Goal: Task Accomplishment & Management: Manage account settings

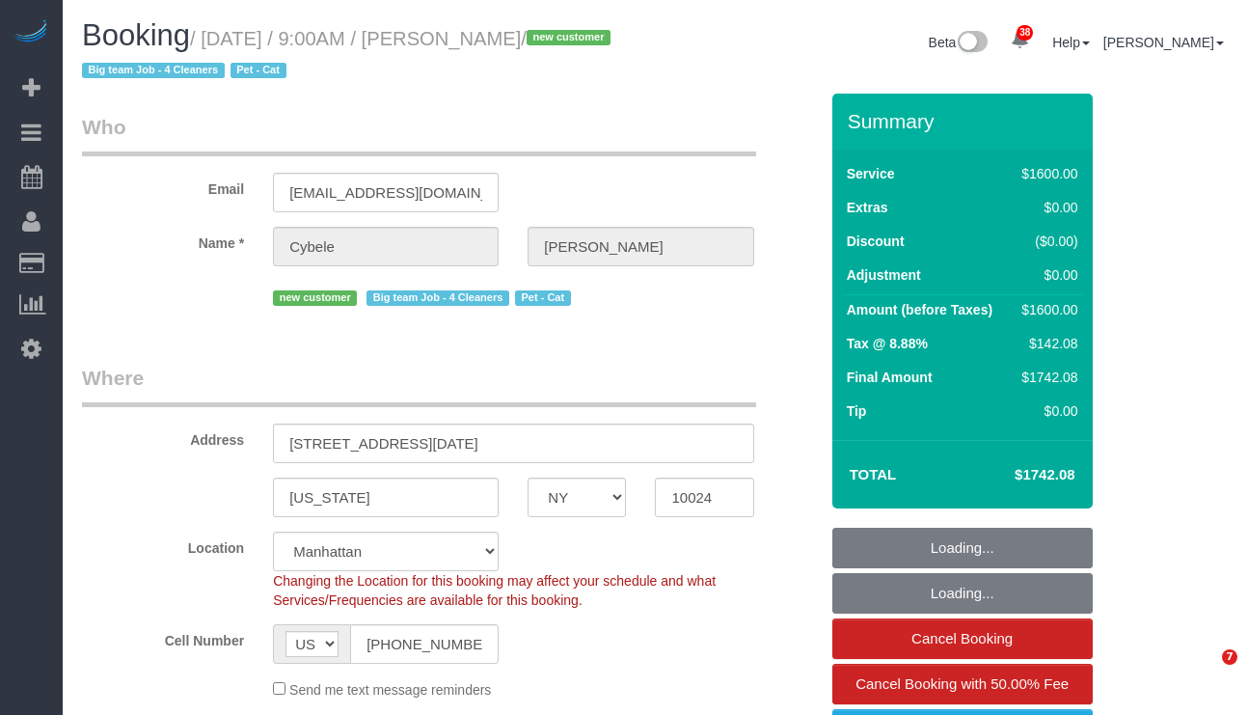
select select "NY"
select select "4"
select select "300"
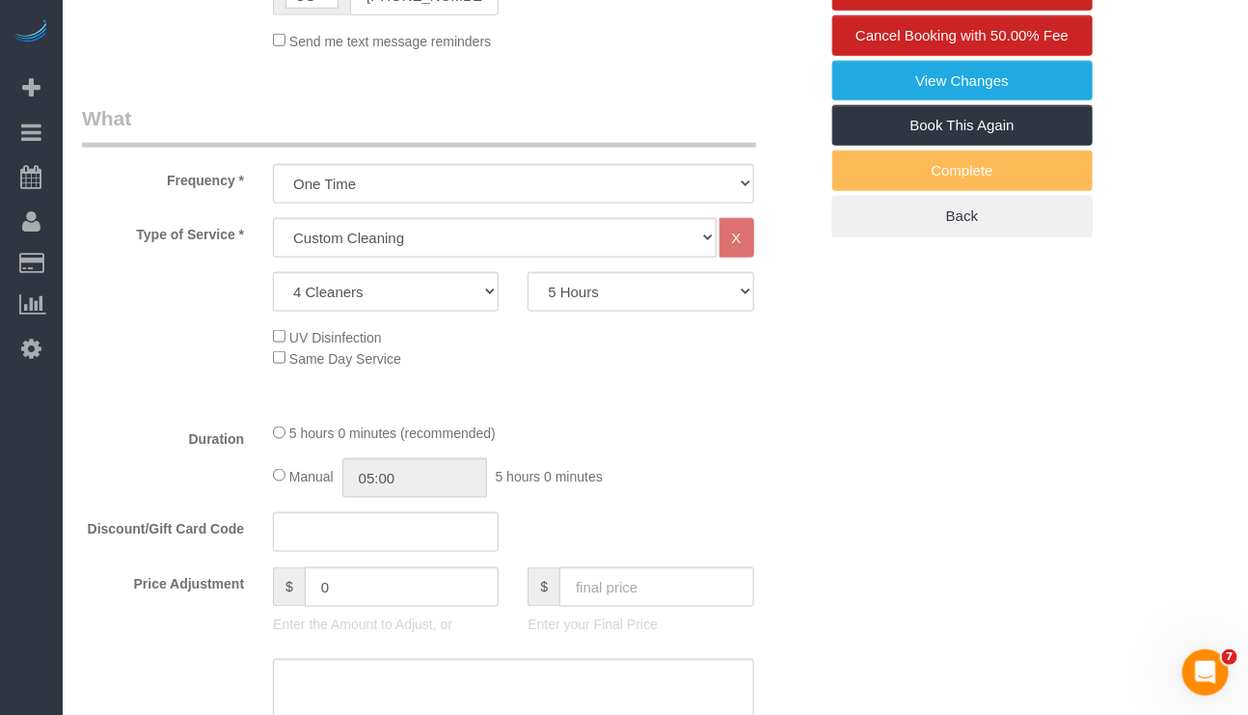
select select "object:8809"
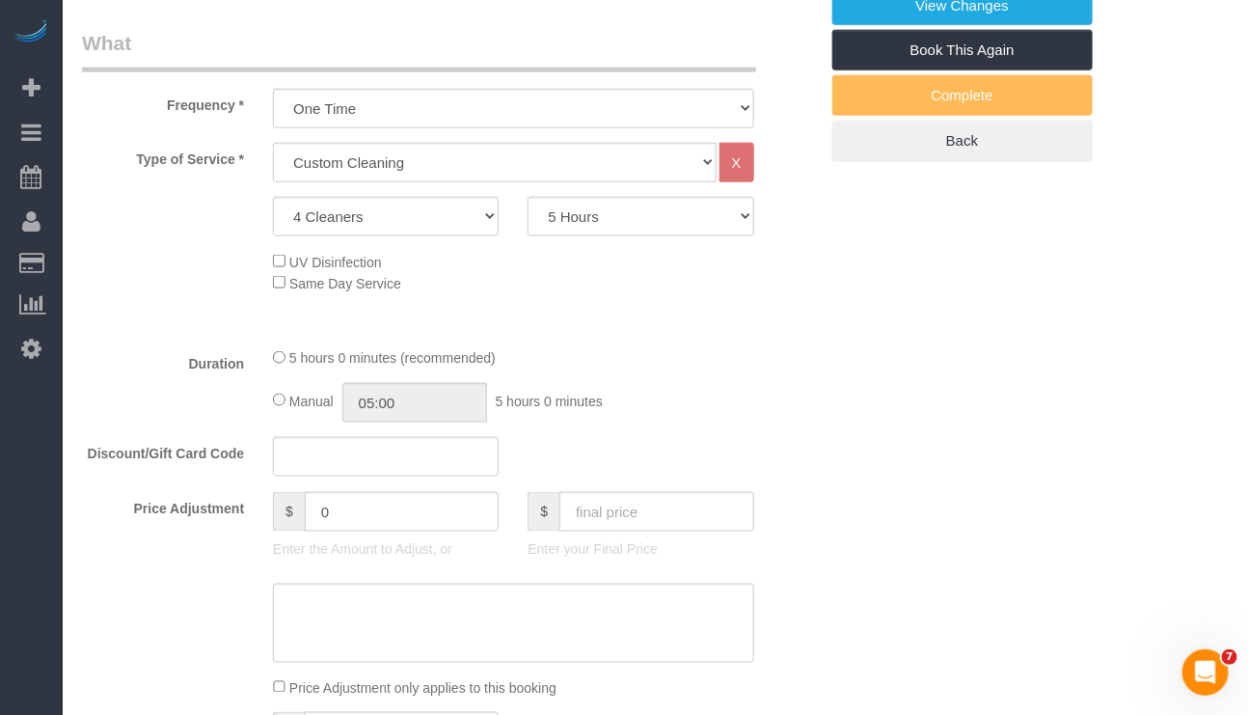
select select "string:stripe-pm_1SFwzW4VGloSiKo7y5h0o3YX"
select select "number:89"
select select "number:71"
select select "number:14"
select select "number:5"
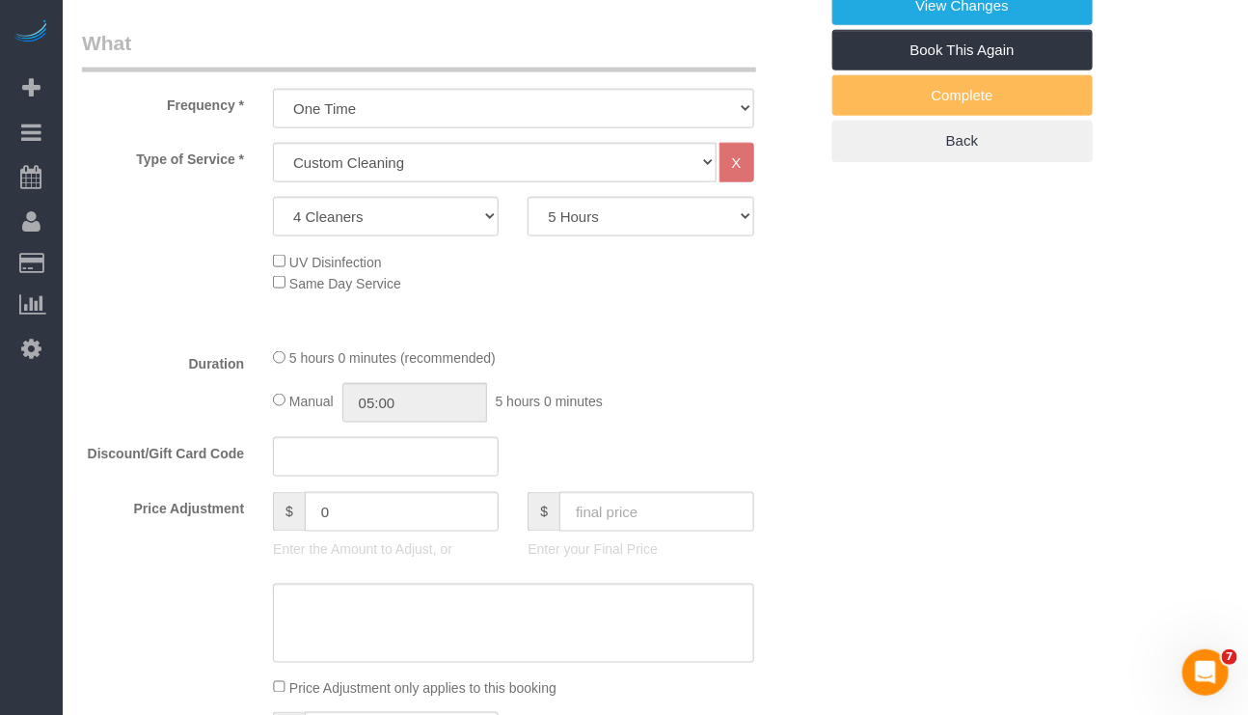
select select "spot58"
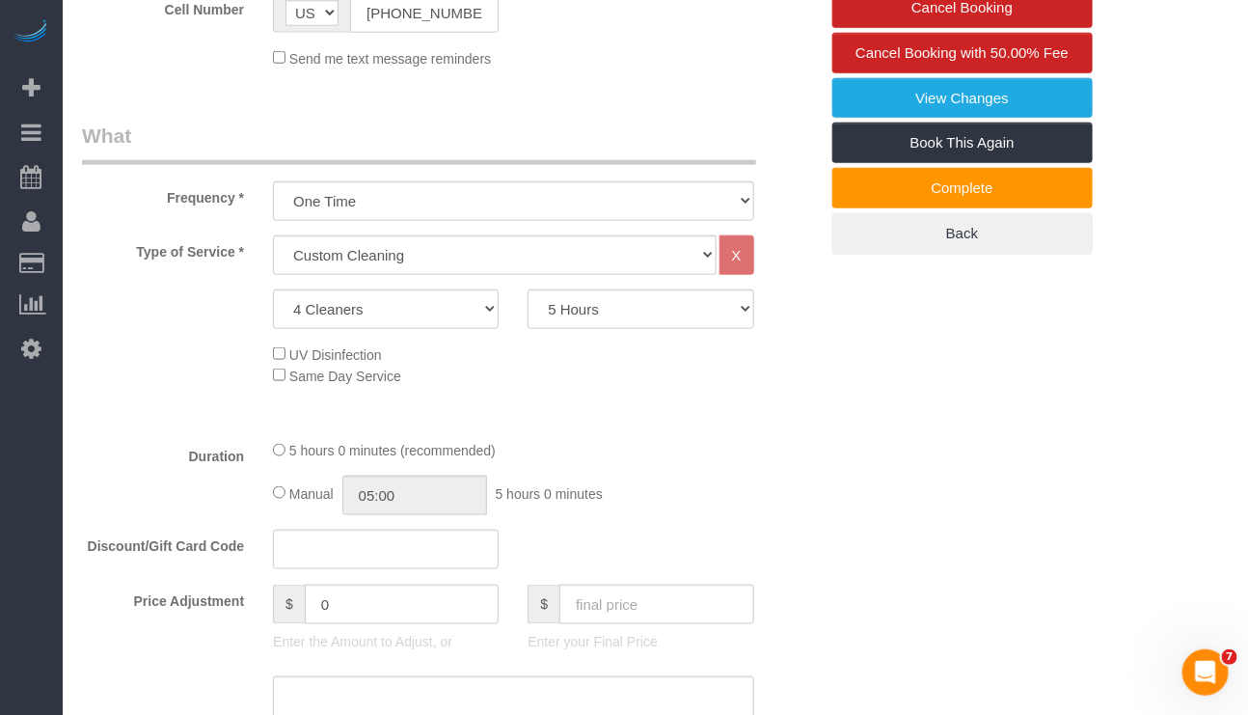
scroll to position [579, 0]
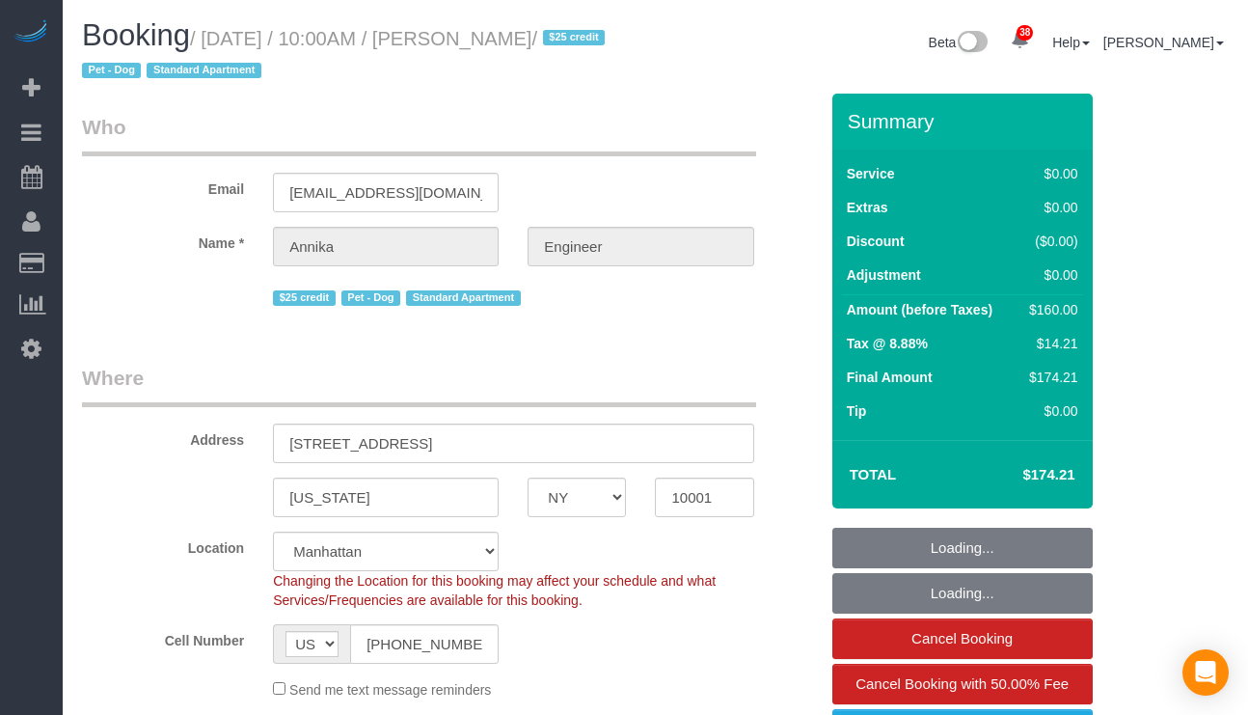
select select "NY"
select select "1"
select select "object:932"
select select "string:stripe-pm_1S9AVr4VGloSiKo7xhoanRqz"
select select "spot1"
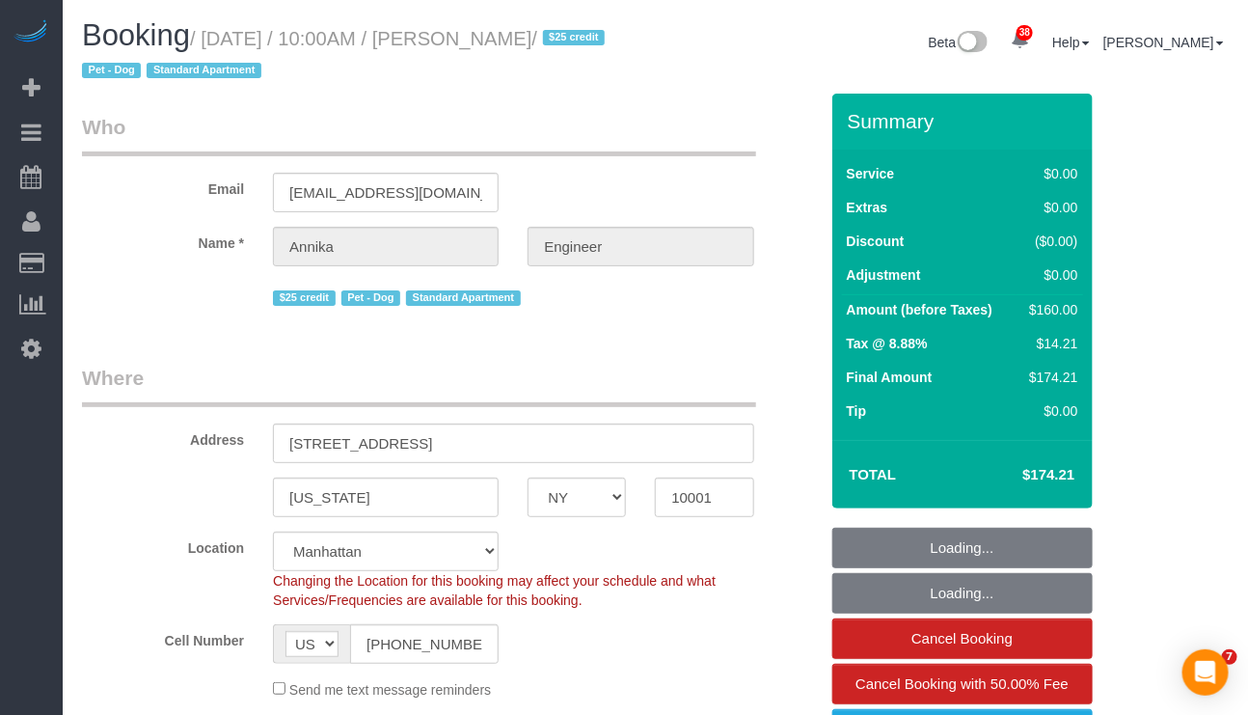
select select "number:89"
select select "number:90"
select select "number:13"
select select "number:5"
select select "1"
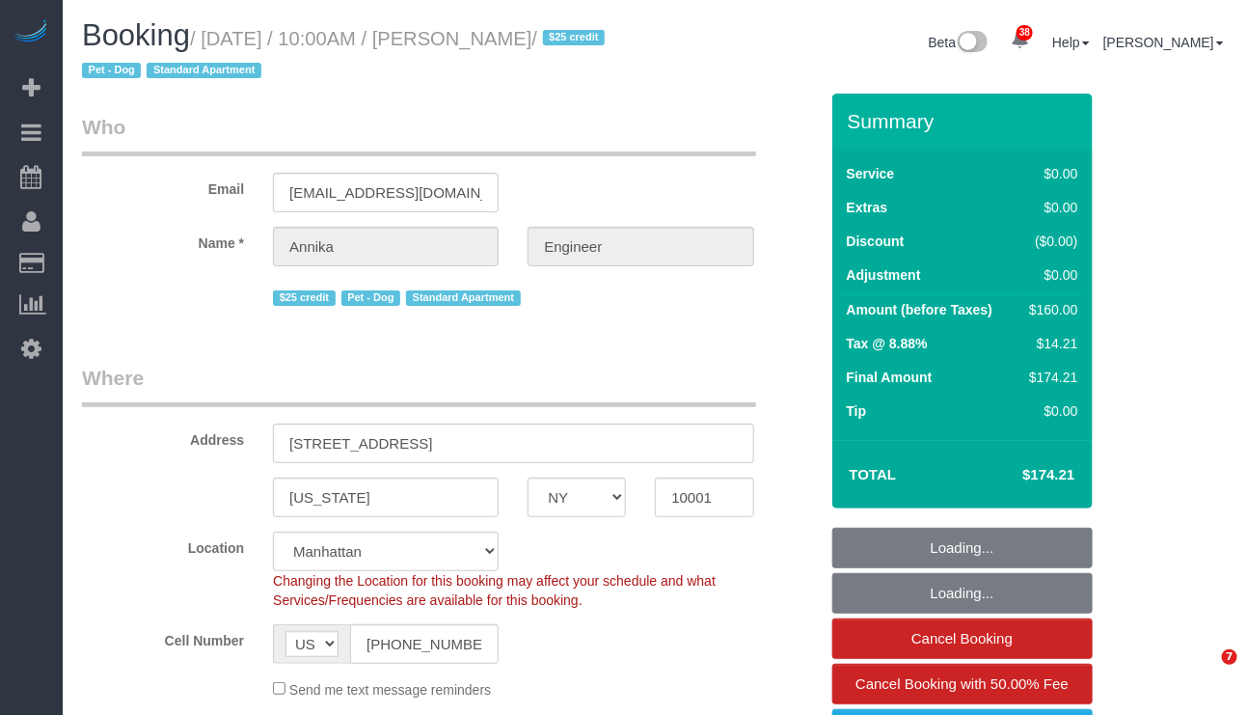
select select "object:1560"
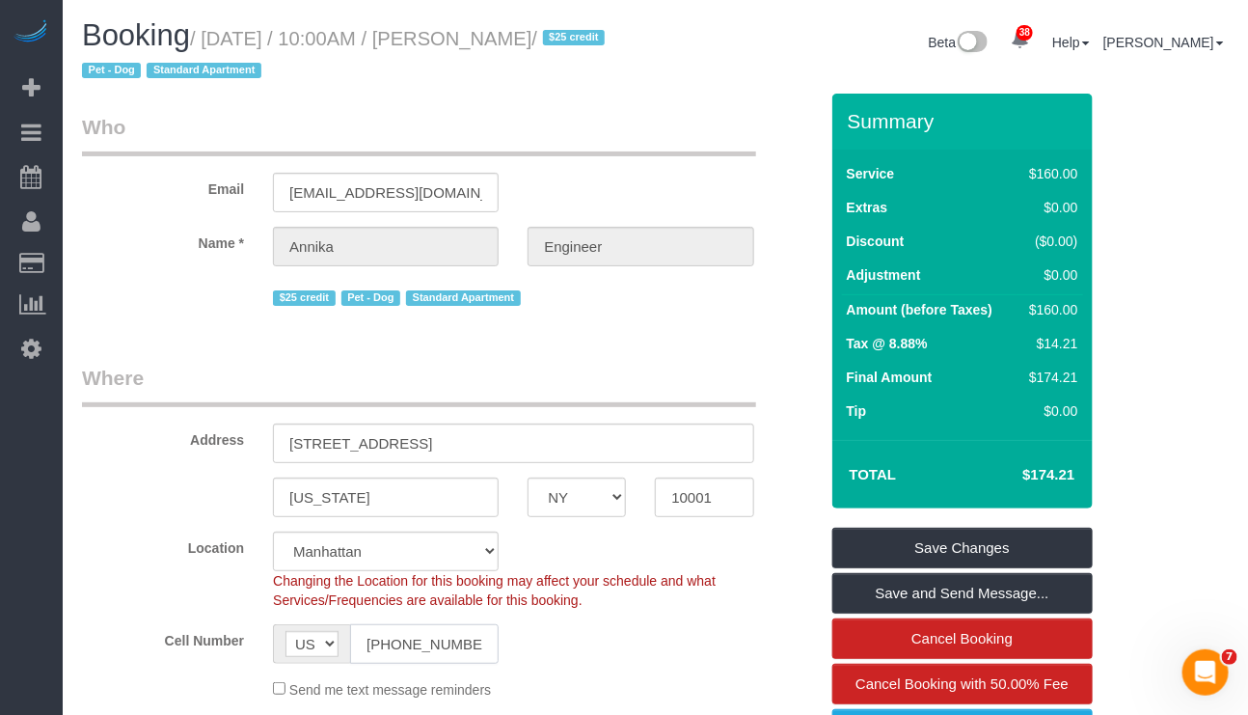
drag, startPoint x: 484, startPoint y: 657, endPoint x: 341, endPoint y: 658, distance: 142.8
click at [341, 658] on div "AF AL DZ AD AO AI AQ AG AR AM AW AU AT AZ BS BH BD BB BY BE BZ BJ BM BT BO BA B…" at bounding box center [386, 644] width 226 height 40
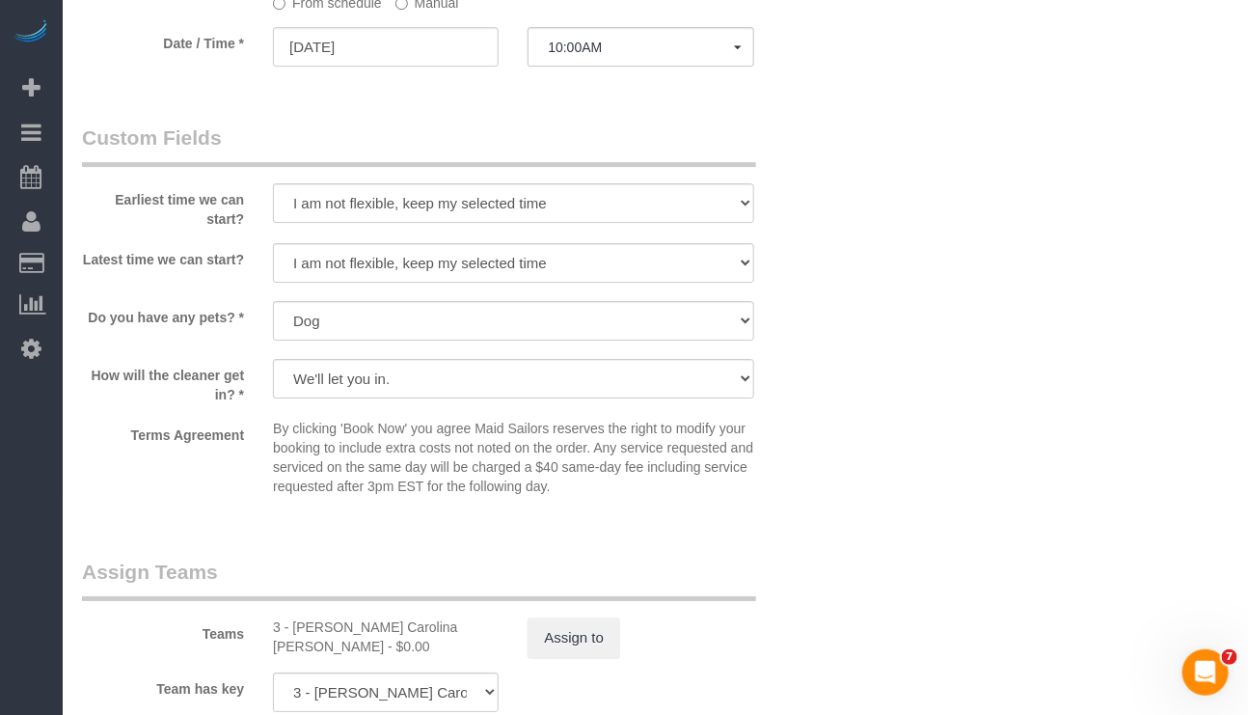
scroll to position [2170, 0]
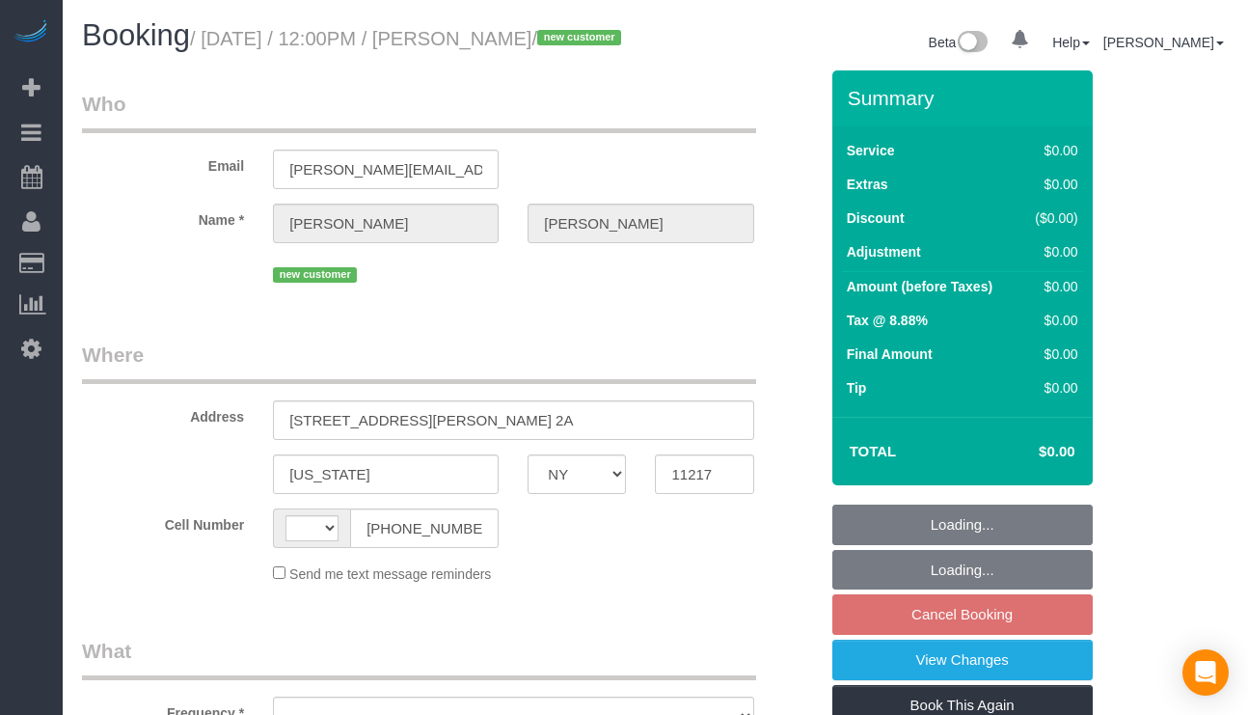
select select "NY"
select select "string:[GEOGRAPHIC_DATA]"
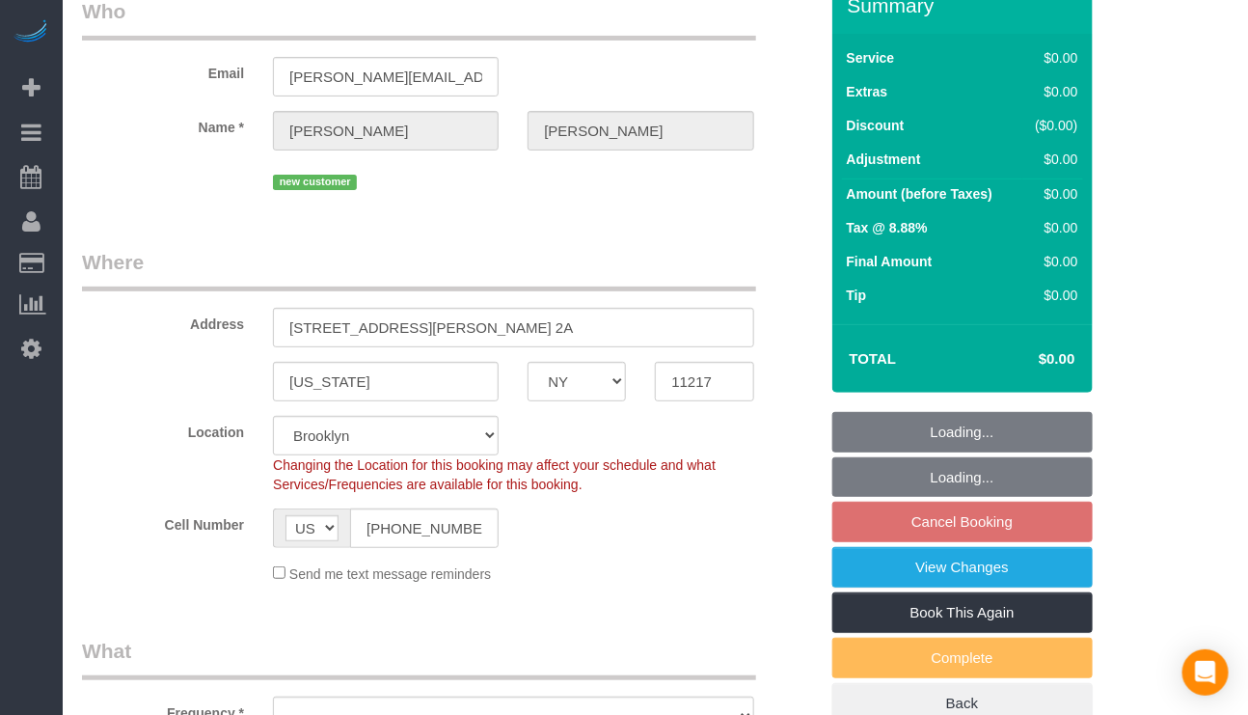
select select "object:795"
select select "spot5"
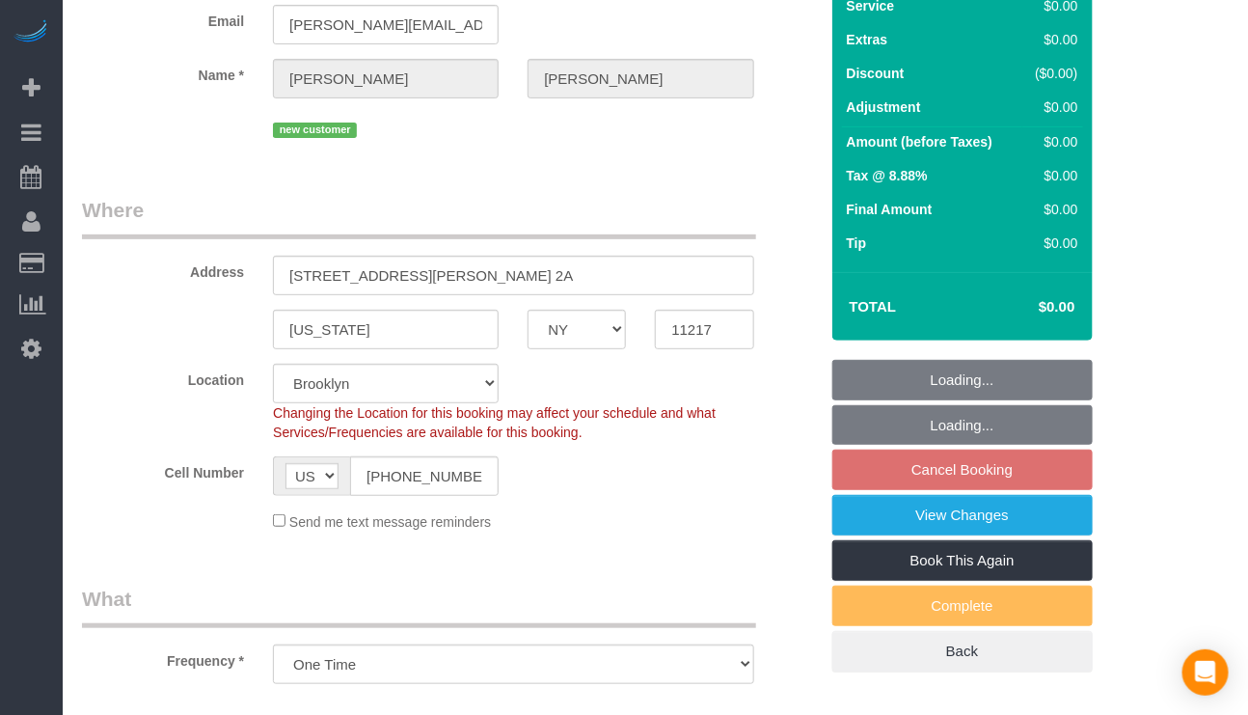
select select "number:60"
select select "number:77"
select select "number:14"
select select "number:5"
select select "object:1330"
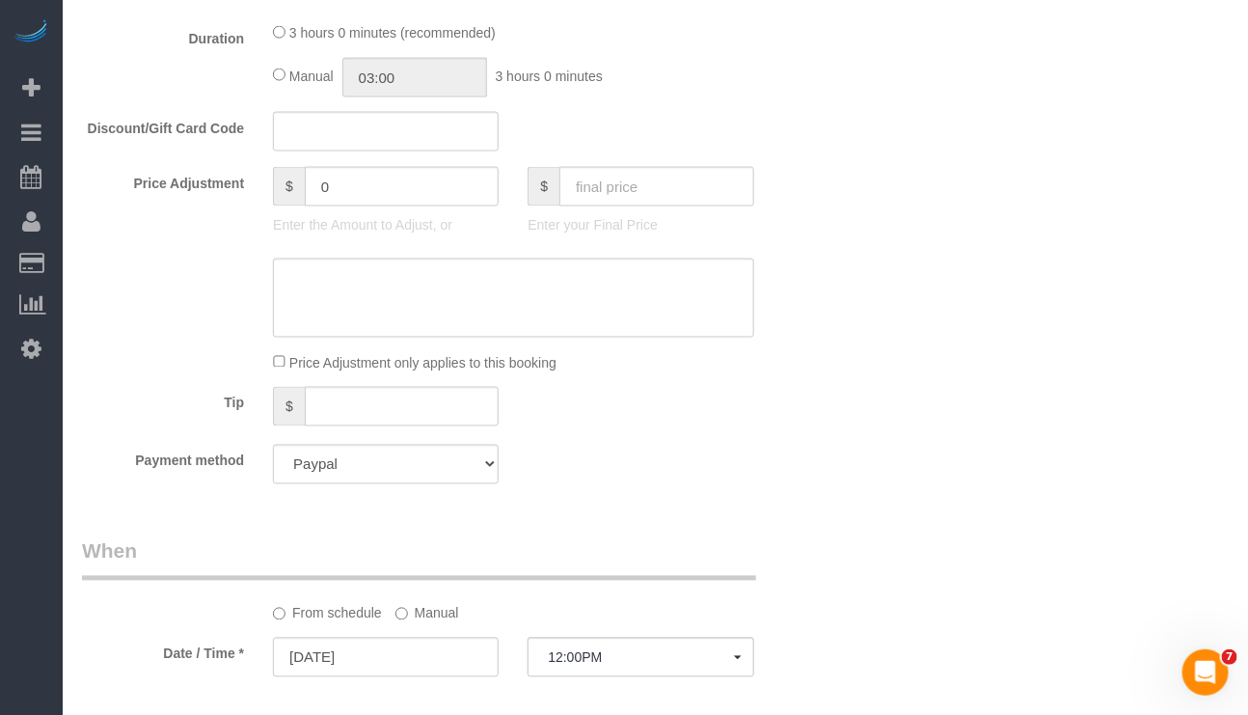
scroll to position [965, 0]
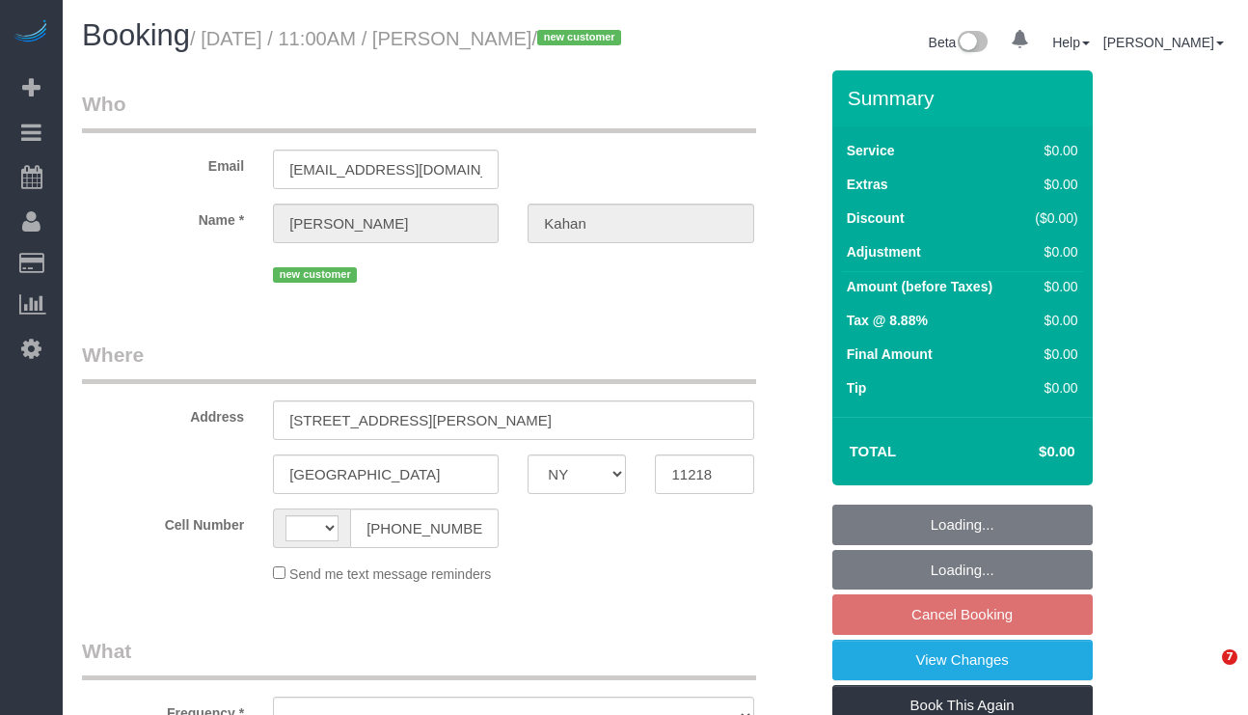
select select "NY"
select select "string:[GEOGRAPHIC_DATA]"
select select "number:59"
select select "number:77"
select select "number:15"
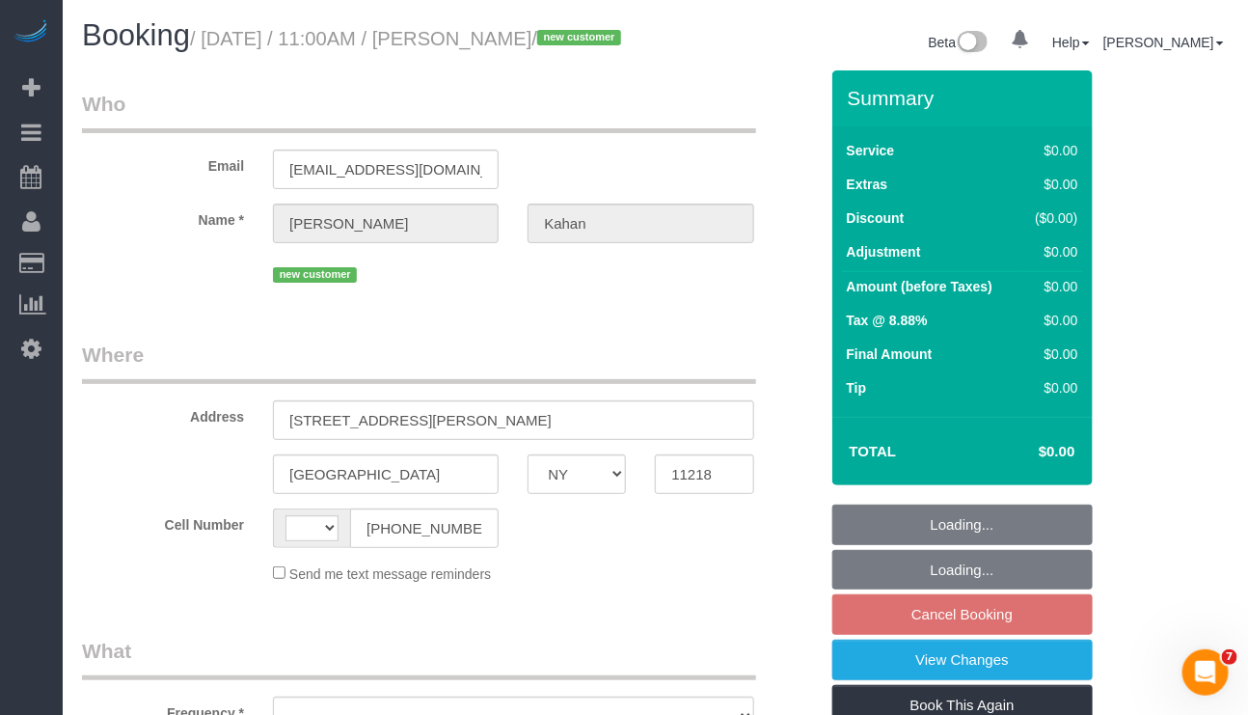
select select "number:5"
select select "object:938"
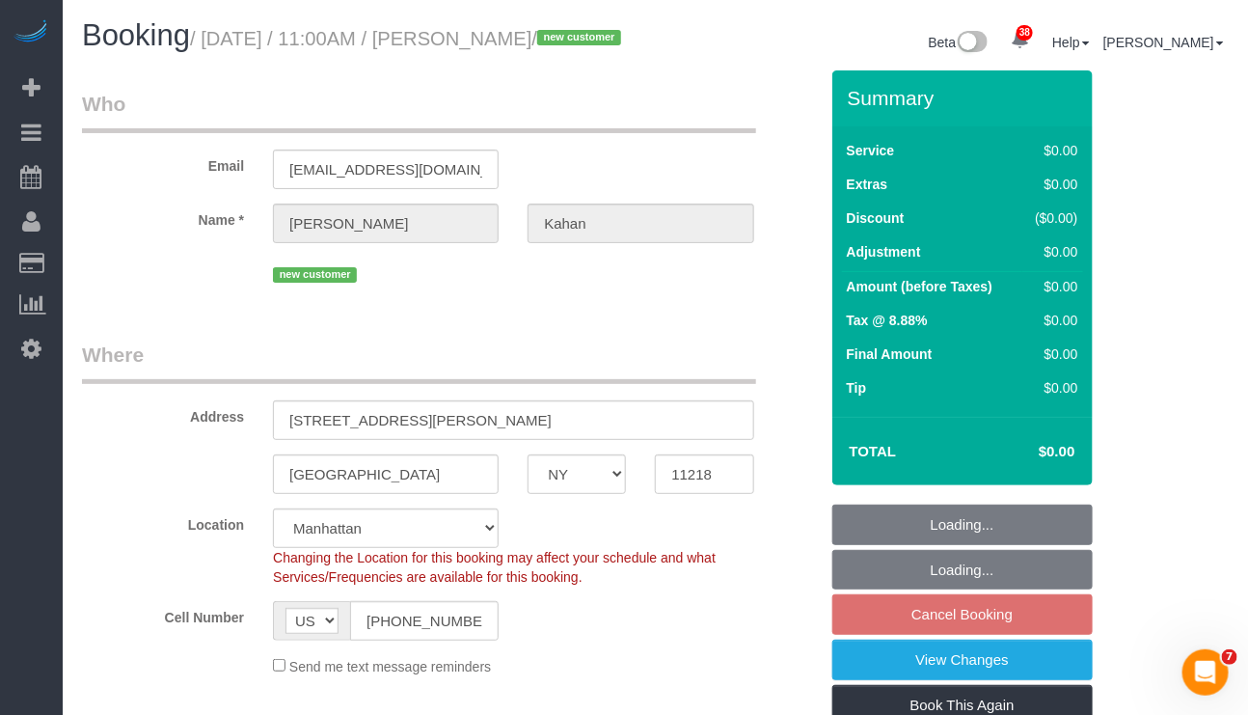
select select "spot4"
select select "object:1410"
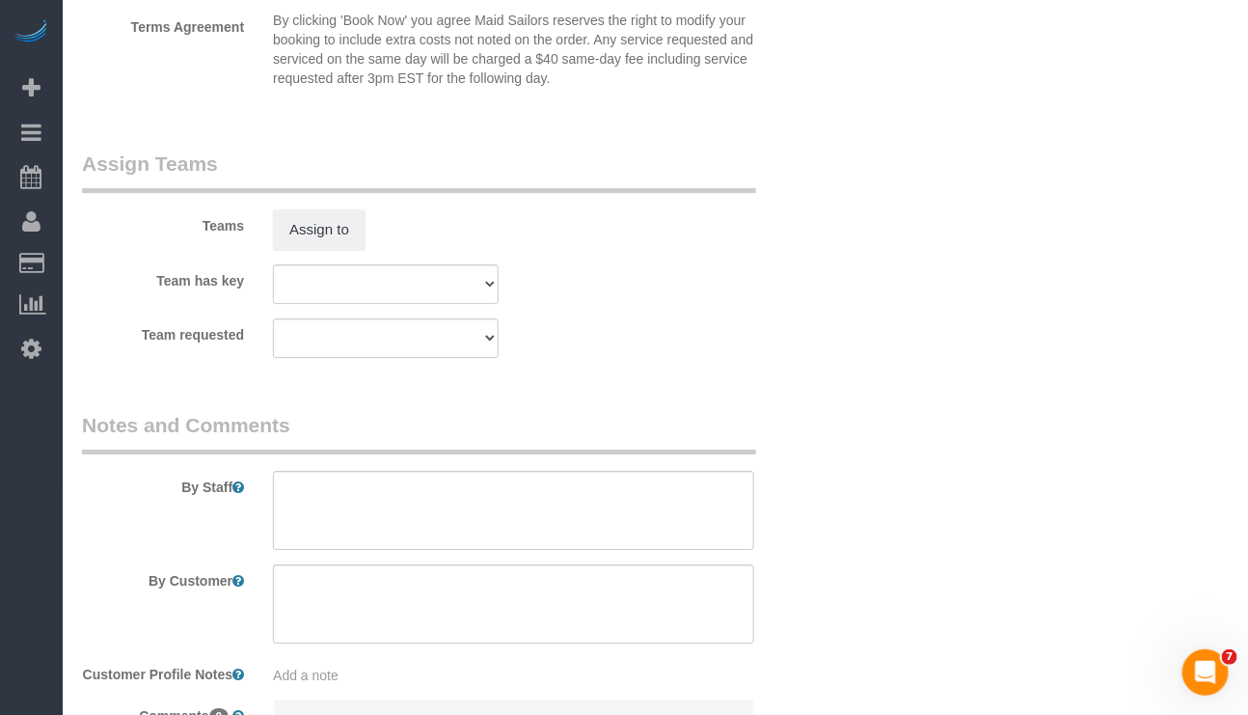
scroll to position [2170, 0]
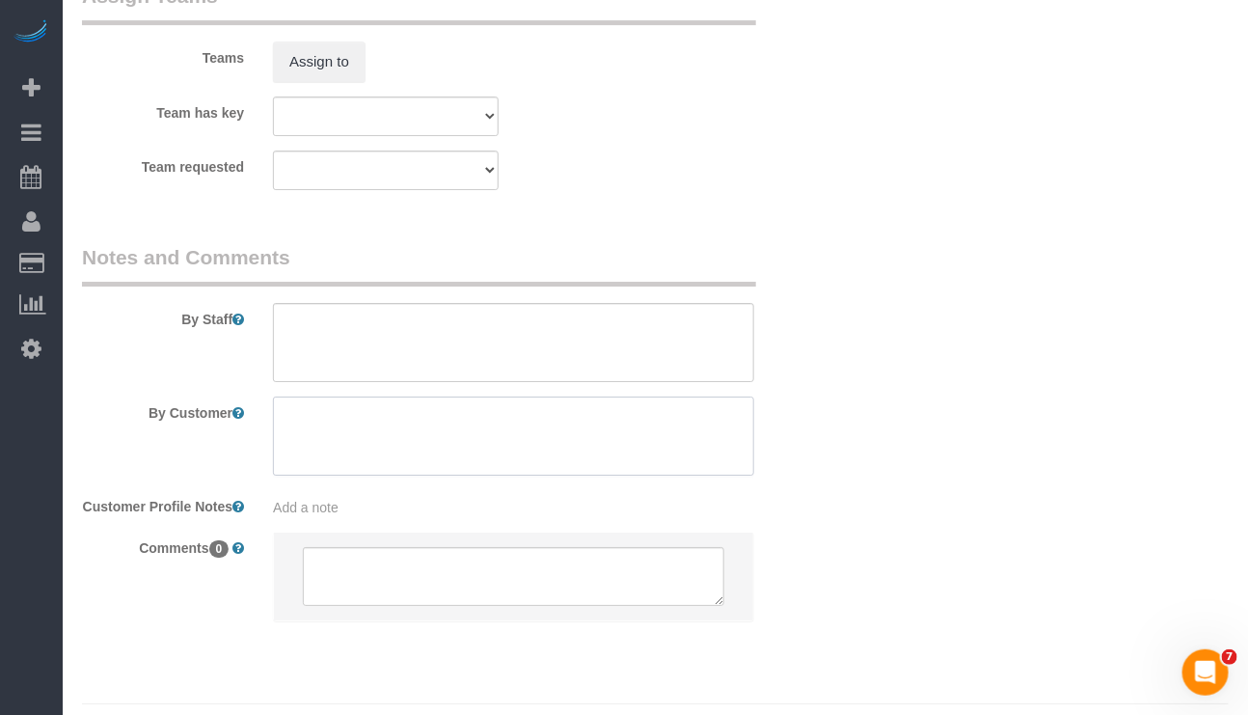
click at [366, 449] on textarea at bounding box center [513, 435] width 480 height 79
paste textarea "Focus areas kitchen 1bed x 1bath + office"
click at [376, 458] on textarea at bounding box center [513, 435] width 480 height 79
type textarea "Focus areas kitchen 1bed x 1bath + office"
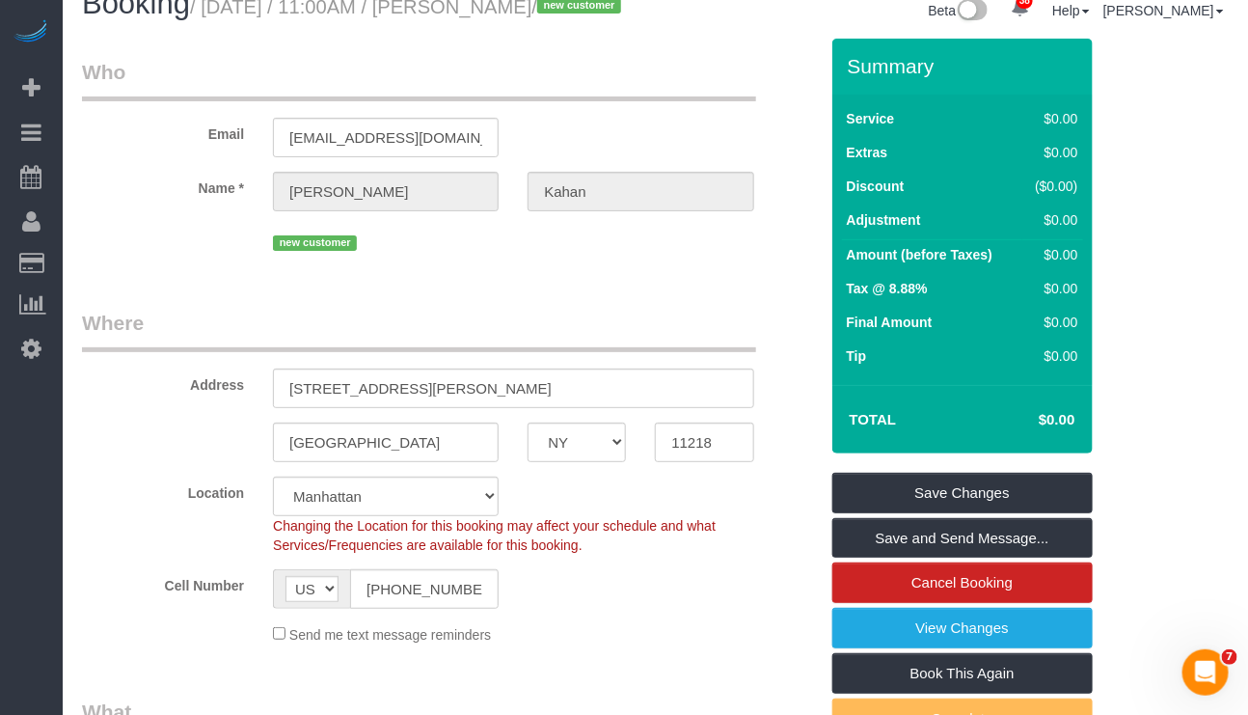
scroll to position [0, 0]
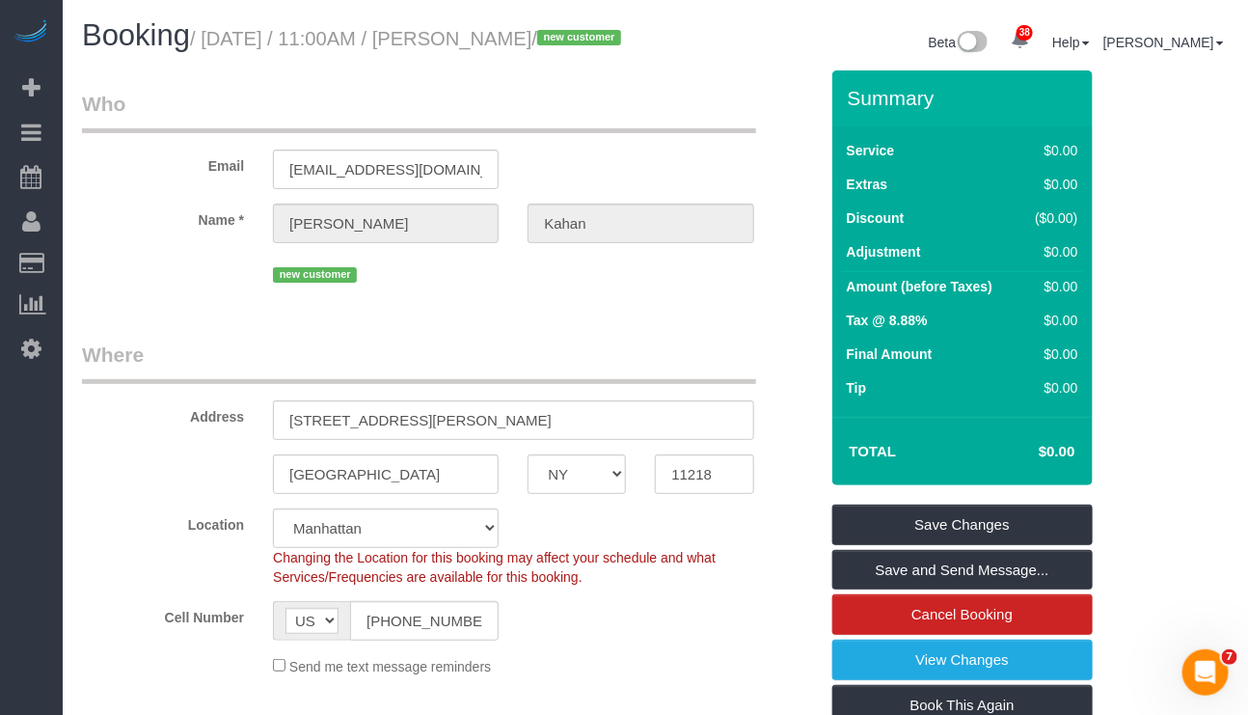
drag, startPoint x: 463, startPoint y: 35, endPoint x: 579, endPoint y: 41, distance: 115.9
click at [579, 41] on small "/ October 22, 2025 / 11:00AM / Sylvia Kahan / new customer" at bounding box center [408, 38] width 437 height 21
copy small "Sylvia Kahan"
drag, startPoint x: 493, startPoint y: 438, endPoint x: 266, endPoint y: 447, distance: 226.8
click at [266, 440] on div "1110 Caton Avenue Apt 17" at bounding box center [513, 420] width 509 height 40
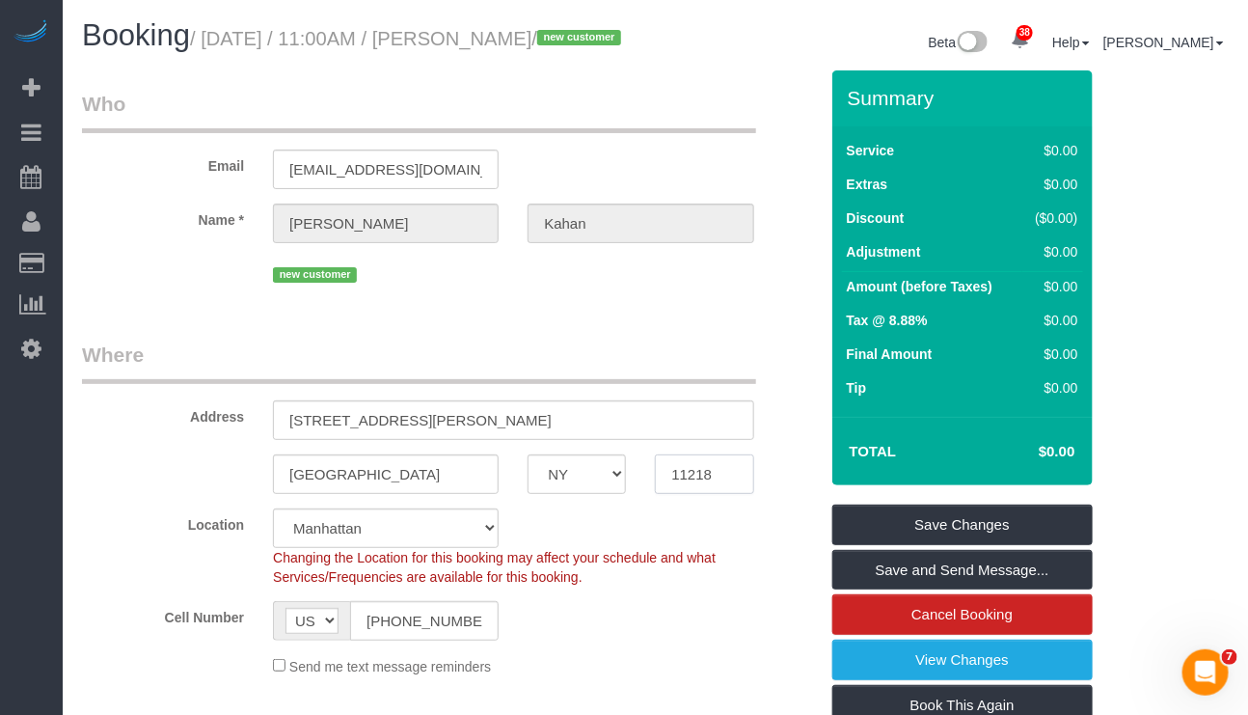
click at [677, 494] on input "11218" at bounding box center [704, 474] width 98 height 40
click at [675, 494] on input "11218" at bounding box center [704, 474] width 98 height 40
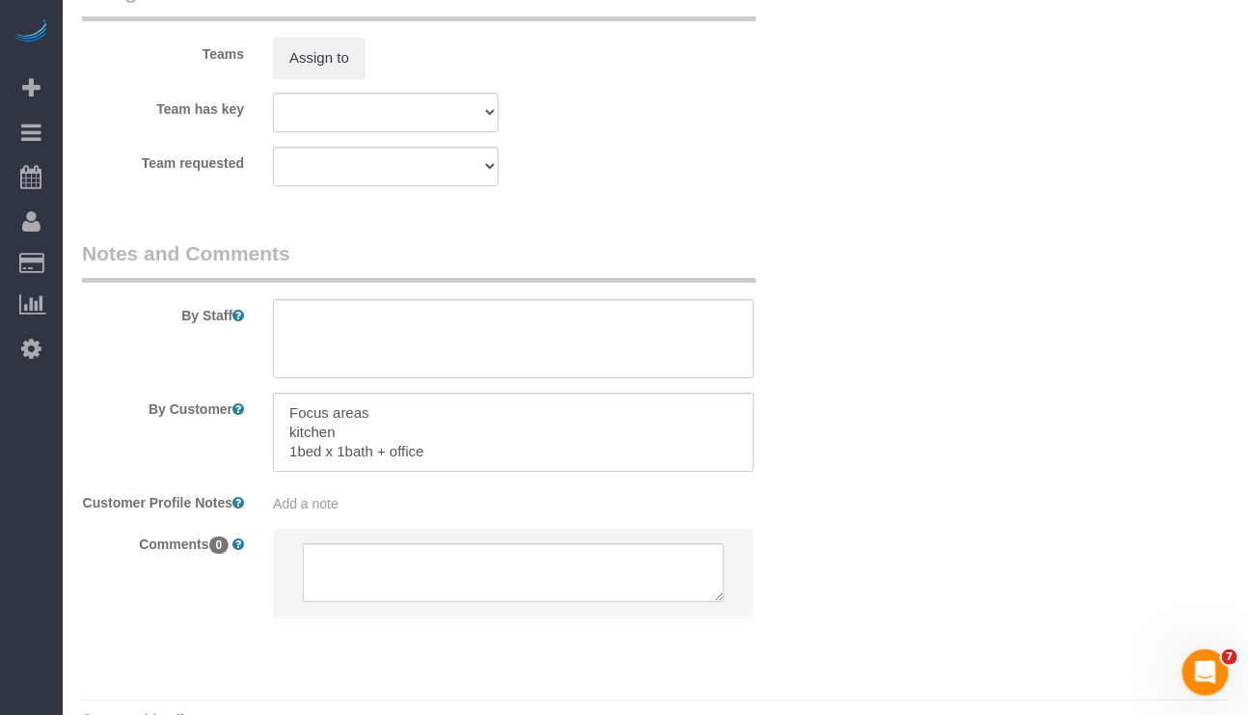
scroll to position [2267, 0]
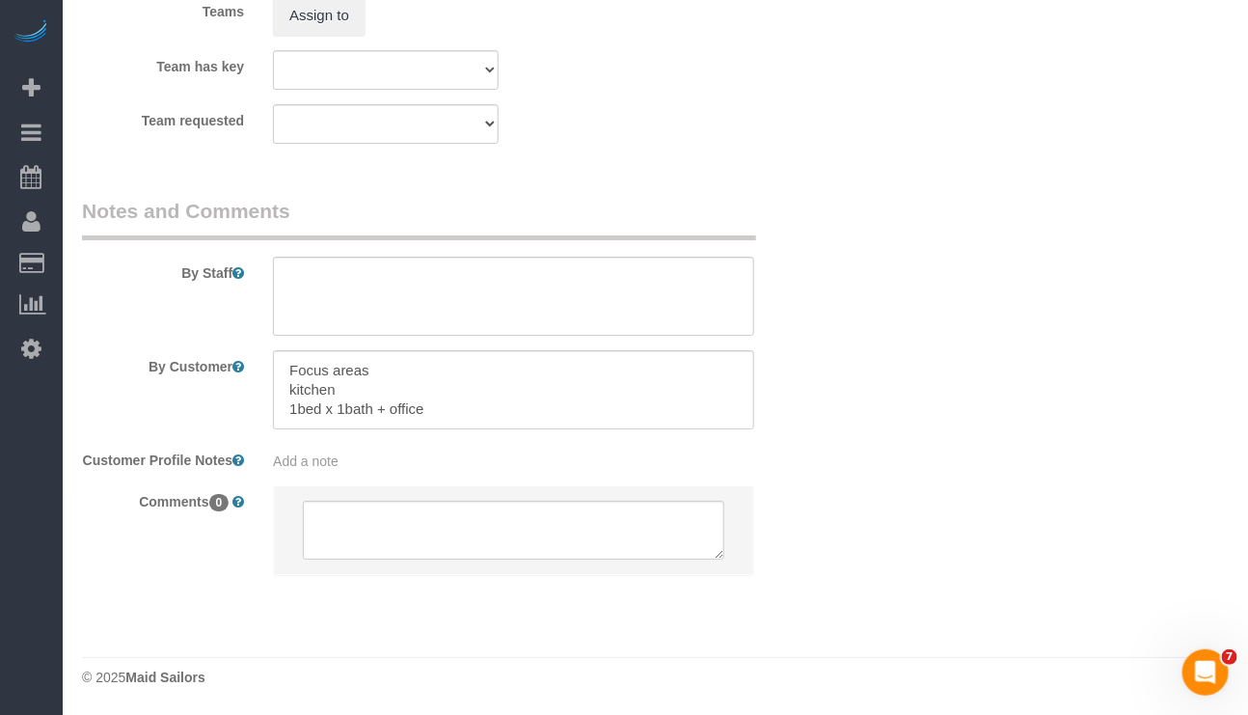
click at [348, 451] on div "Add a note" at bounding box center [513, 460] width 480 height 19
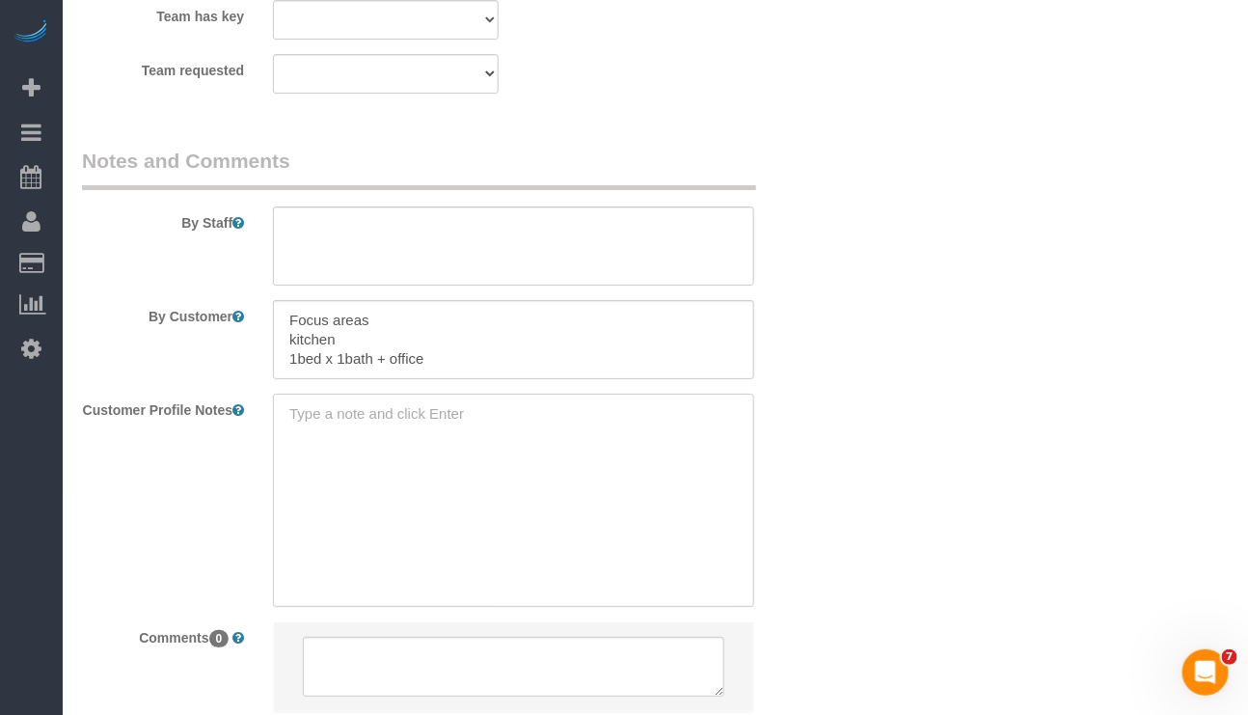
click at [370, 438] on textarea at bounding box center [513, 500] width 480 height 213
type textarea "unlisted"
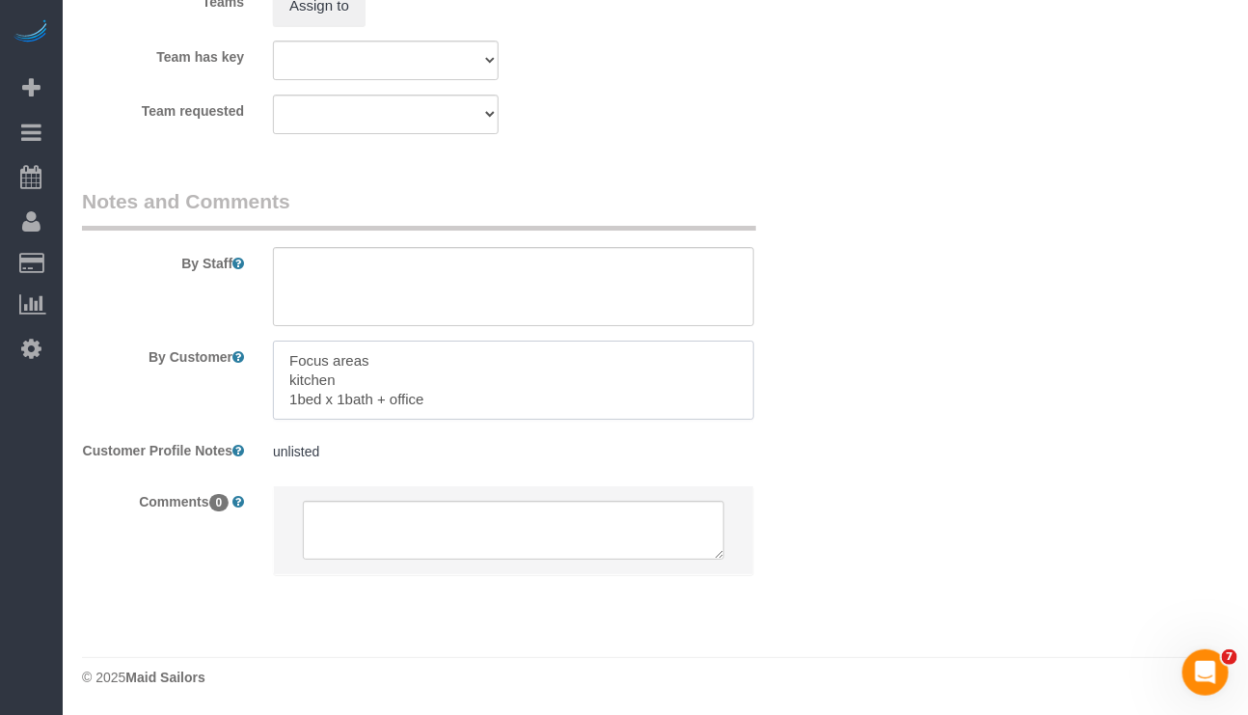
click at [431, 373] on textarea at bounding box center [513, 379] width 480 height 79
click at [449, 391] on textarea at bounding box center [513, 379] width 480 height 79
click at [370, 253] on textarea at bounding box center [513, 286] width 480 height 79
drag, startPoint x: 443, startPoint y: 394, endPoint x: 289, endPoint y: 409, distance: 154.1
click at [289, 409] on sui-booking-comments "By Staff By Customer Customer Profile Notes unlisted unlisted Comments 0" at bounding box center [450, 391] width 736 height 408
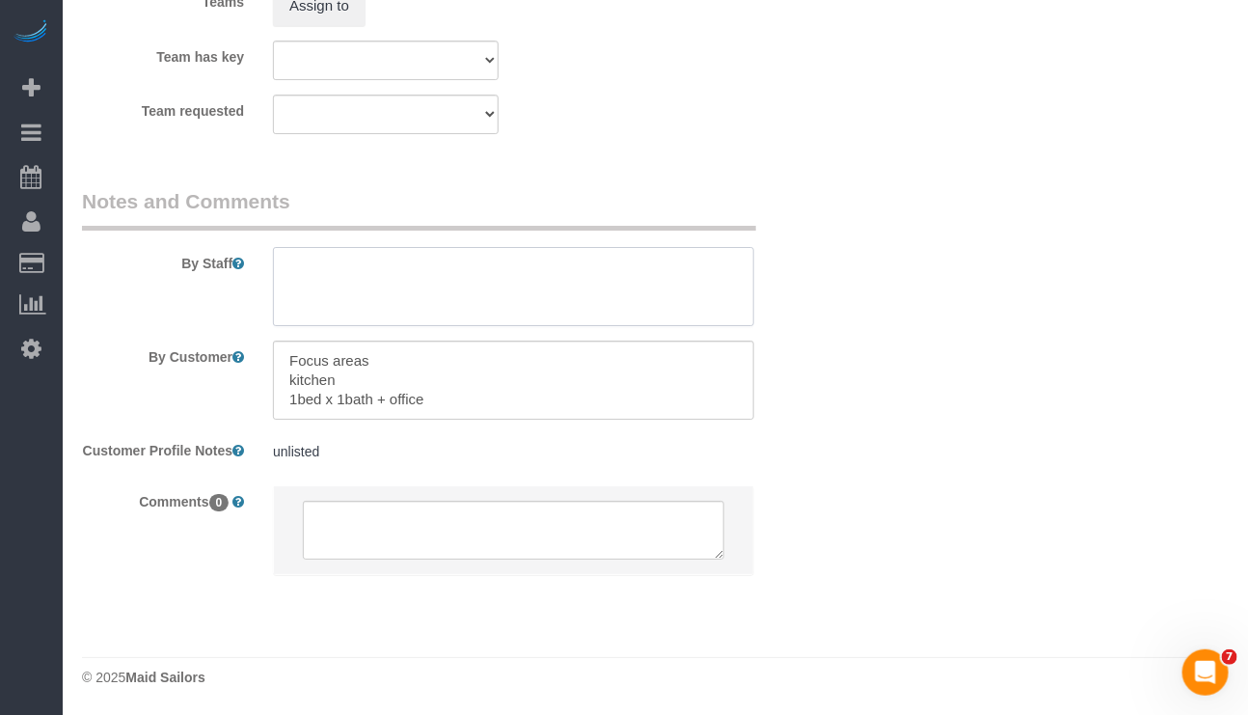
click at [325, 258] on textarea at bounding box center [513, 286] width 480 height 79
paste textarea "1bed x 1bath + office"
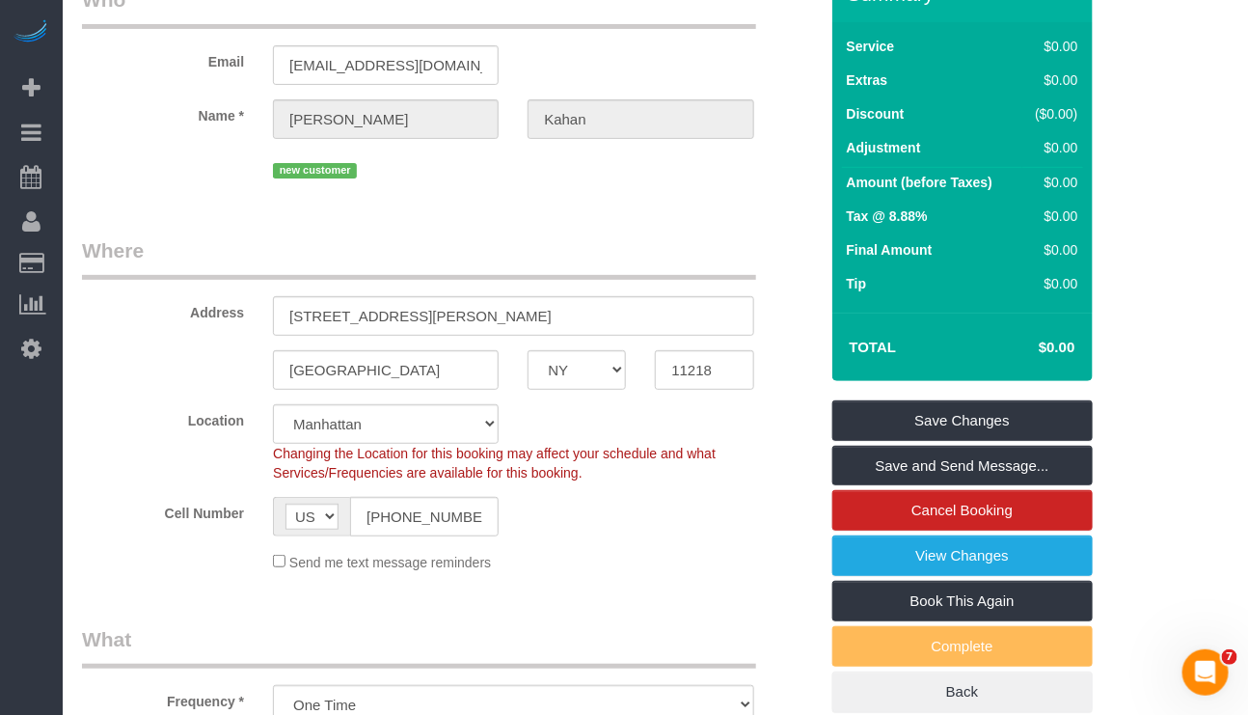
scroll to position [96, 0]
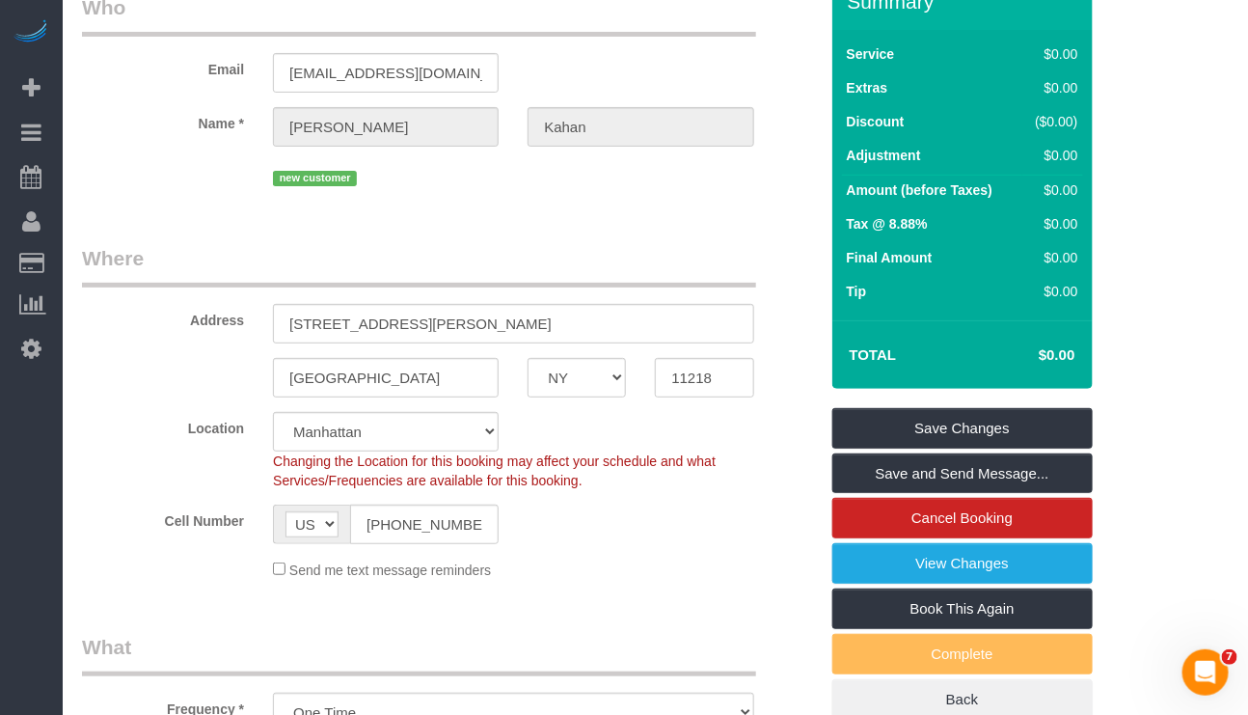
type textarea "Per cmr : 1bed x 1bath + office 940 SF"
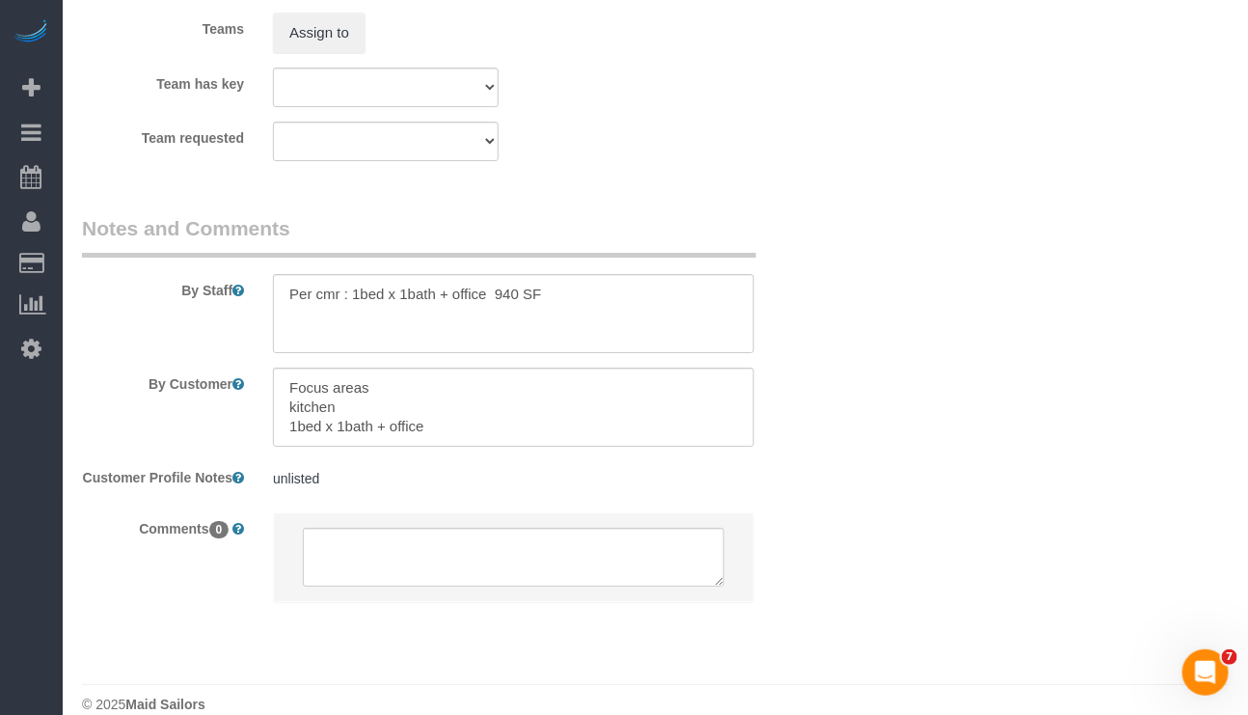
scroll to position [2267, 0]
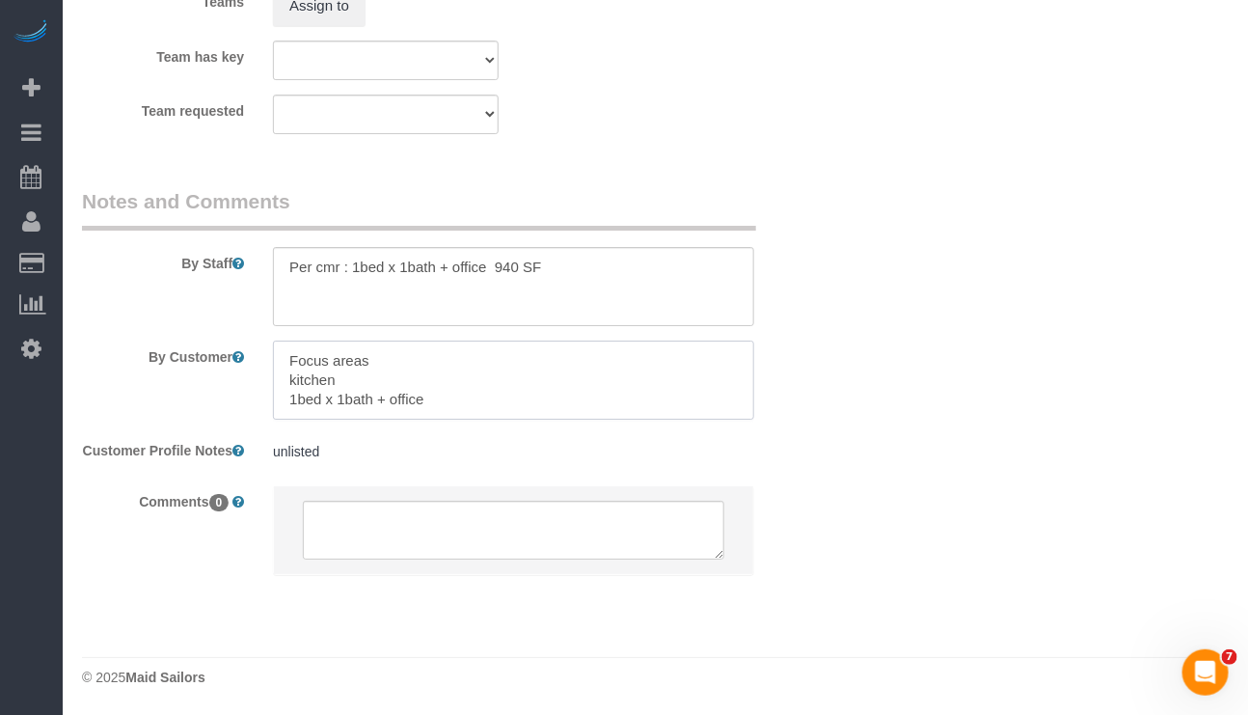
drag, startPoint x: 341, startPoint y: 362, endPoint x: 273, endPoint y: 362, distance: 68.5
click at [273, 362] on textarea at bounding box center [513, 379] width 480 height 79
click at [423, 373] on textarea at bounding box center [513, 379] width 480 height 79
click at [287, 383] on textarea at bounding box center [513, 379] width 480 height 79
drag, startPoint x: 351, startPoint y: 368, endPoint x: 284, endPoint y: 370, distance: 67.5
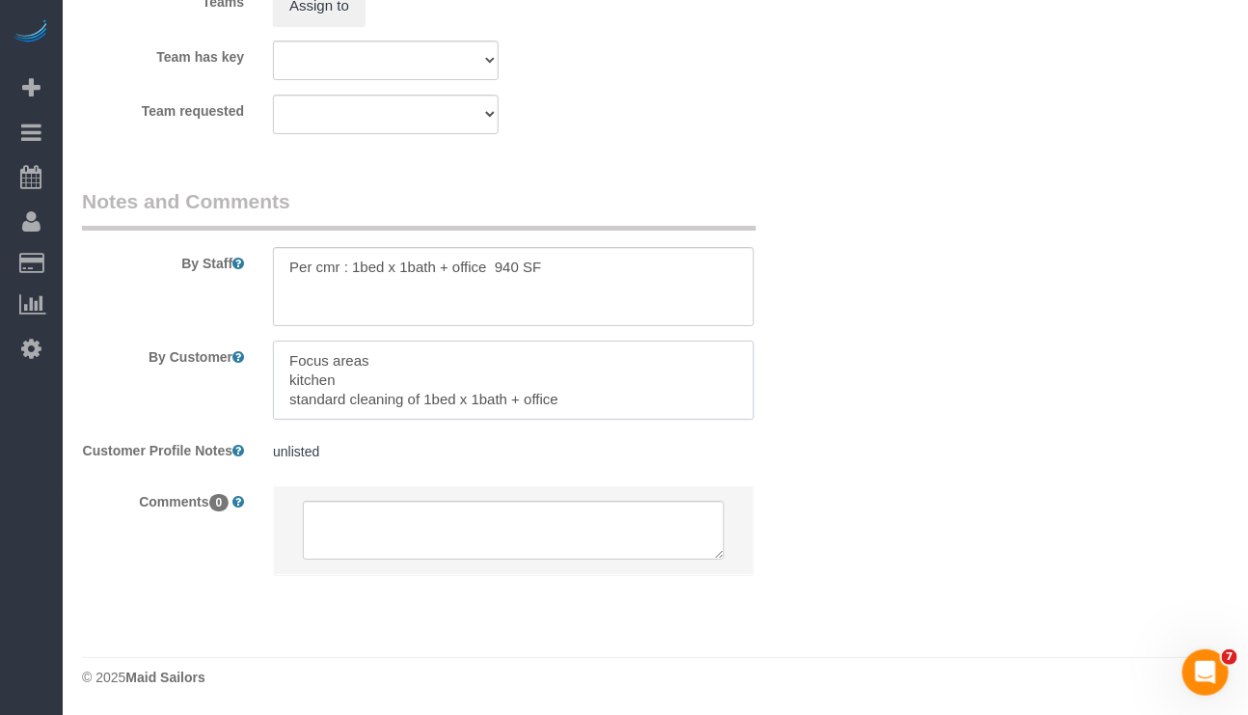
click at [284, 370] on textarea at bounding box center [513, 379] width 480 height 79
click at [587, 377] on textarea at bounding box center [513, 379] width 480 height 79
click at [586, 385] on textarea at bounding box center [513, 379] width 480 height 79
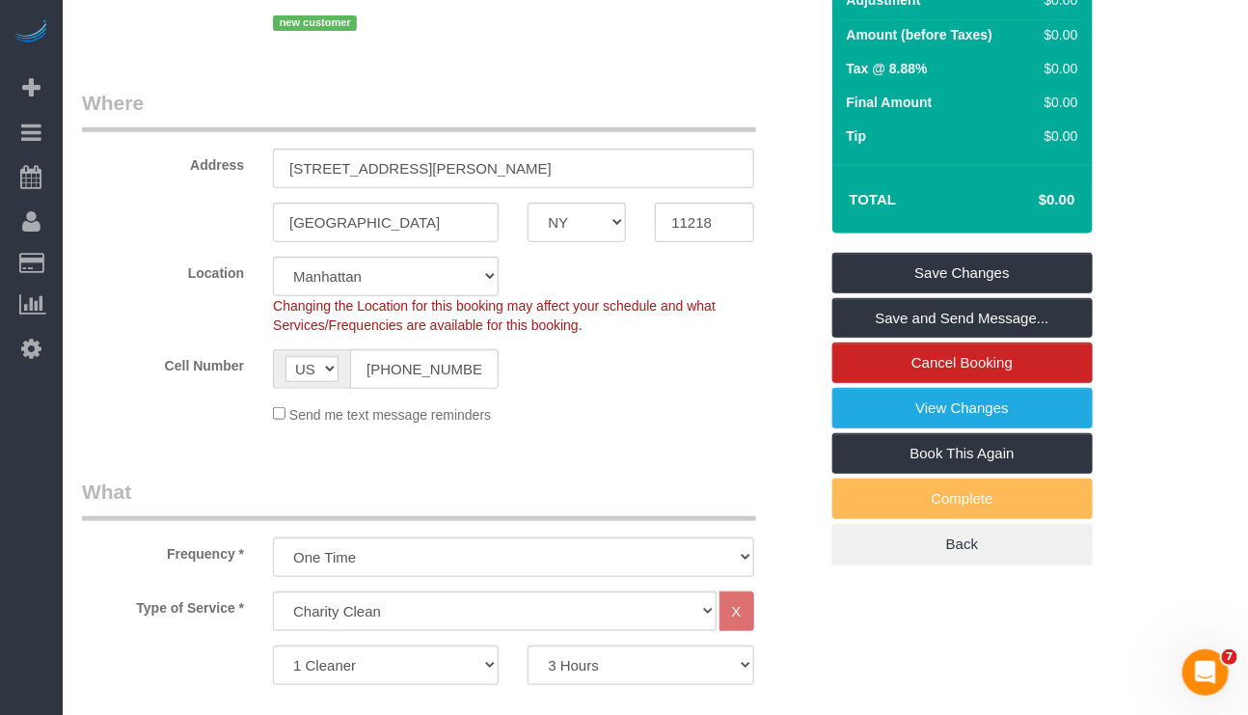
scroll to position [241, 0]
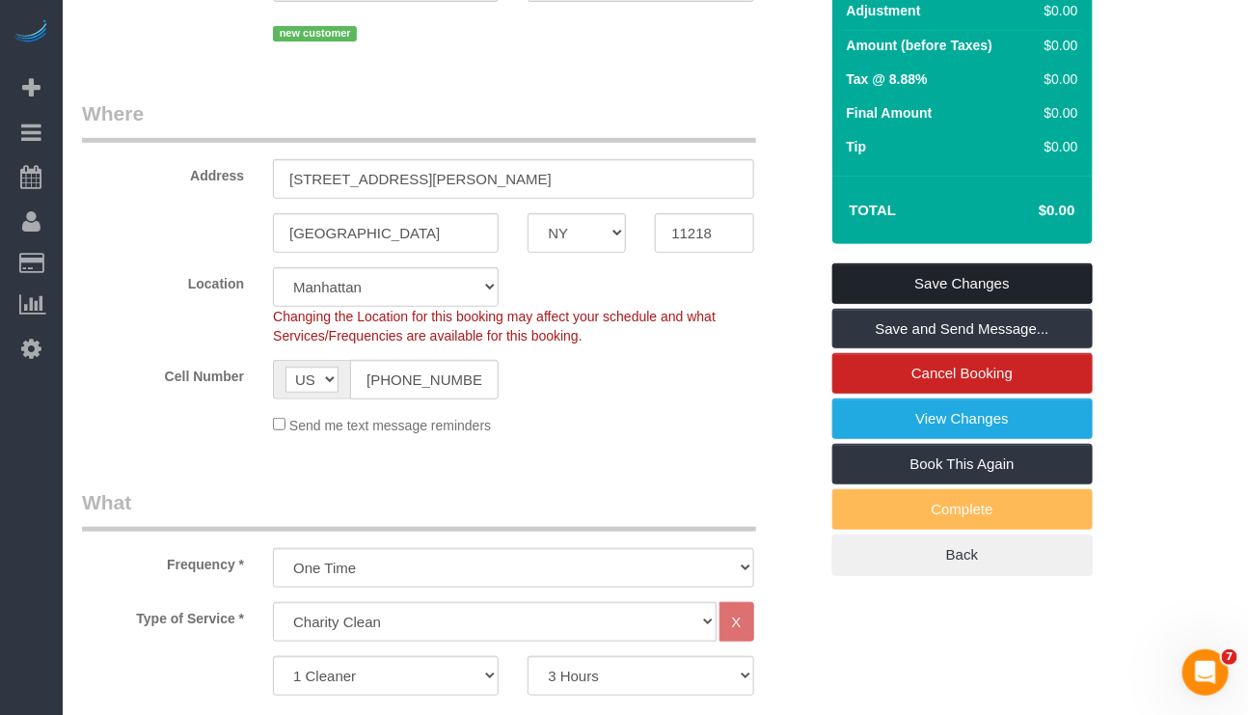
type textarea "Focus areas kitchen standard cleaning of 1bed x 1bath + office if there is time…"
click at [962, 304] on link "Save Changes" at bounding box center [962, 283] width 260 height 41
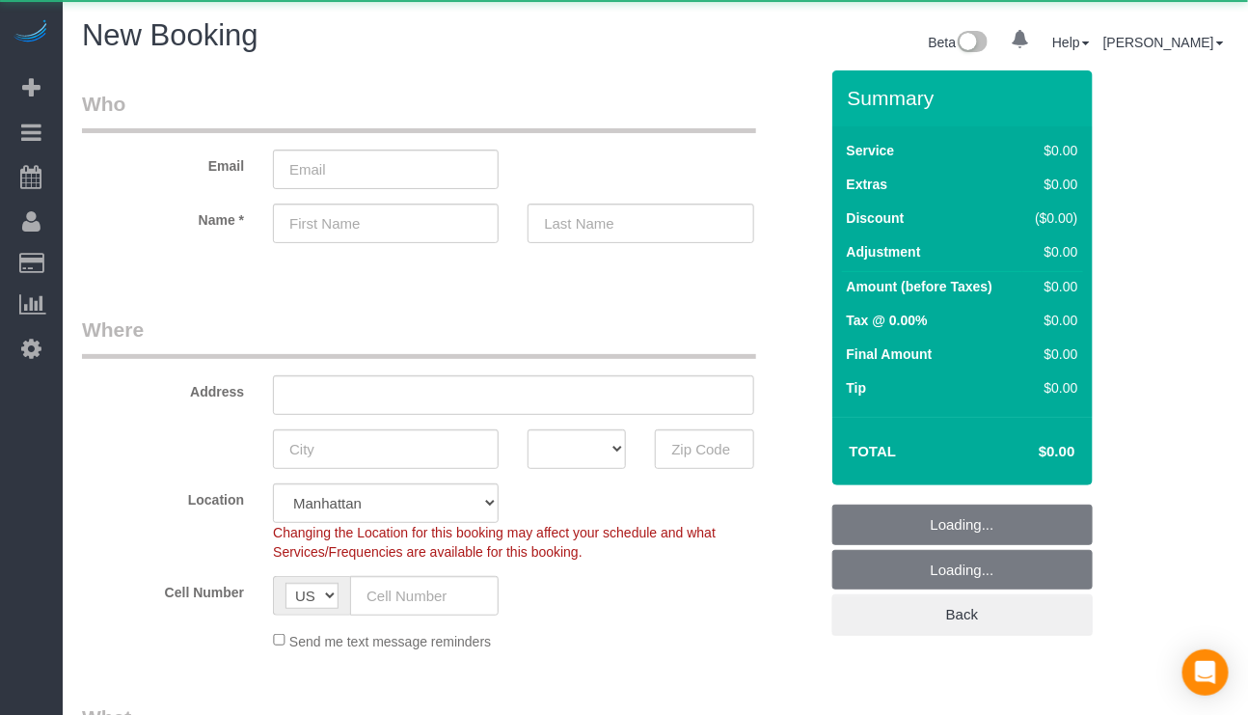
select select "number:89"
select select "number:90"
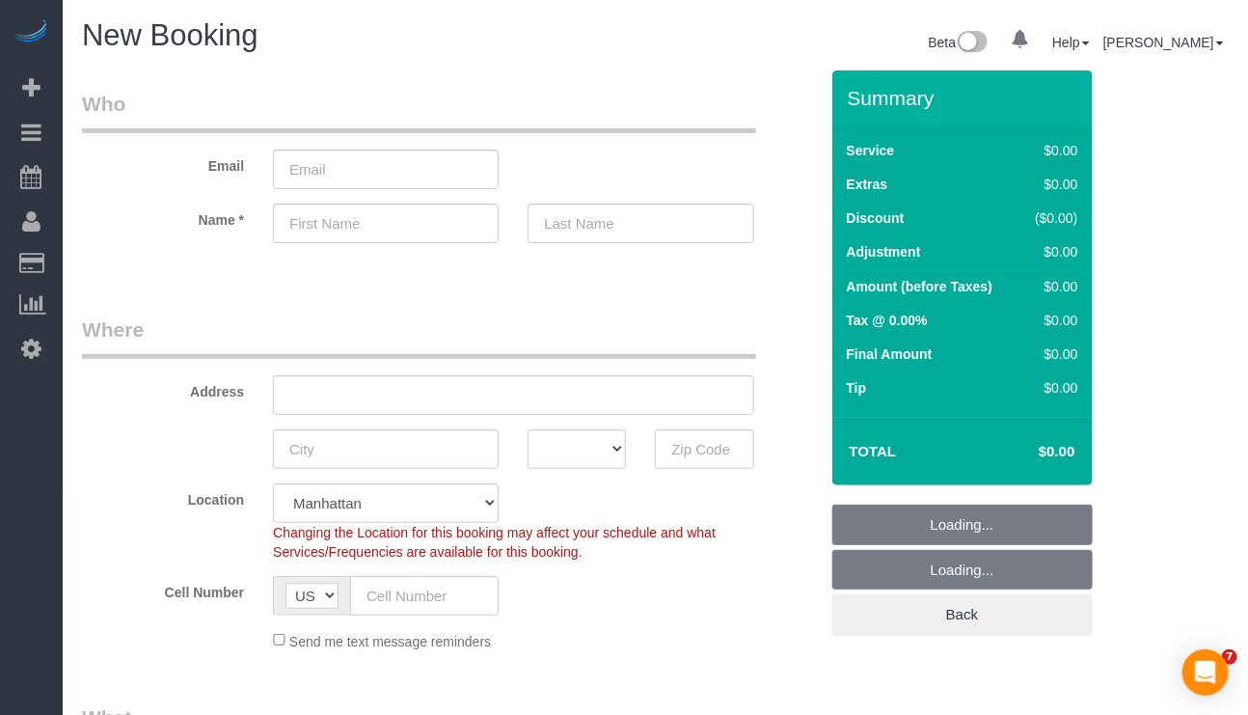
select select "object:1464"
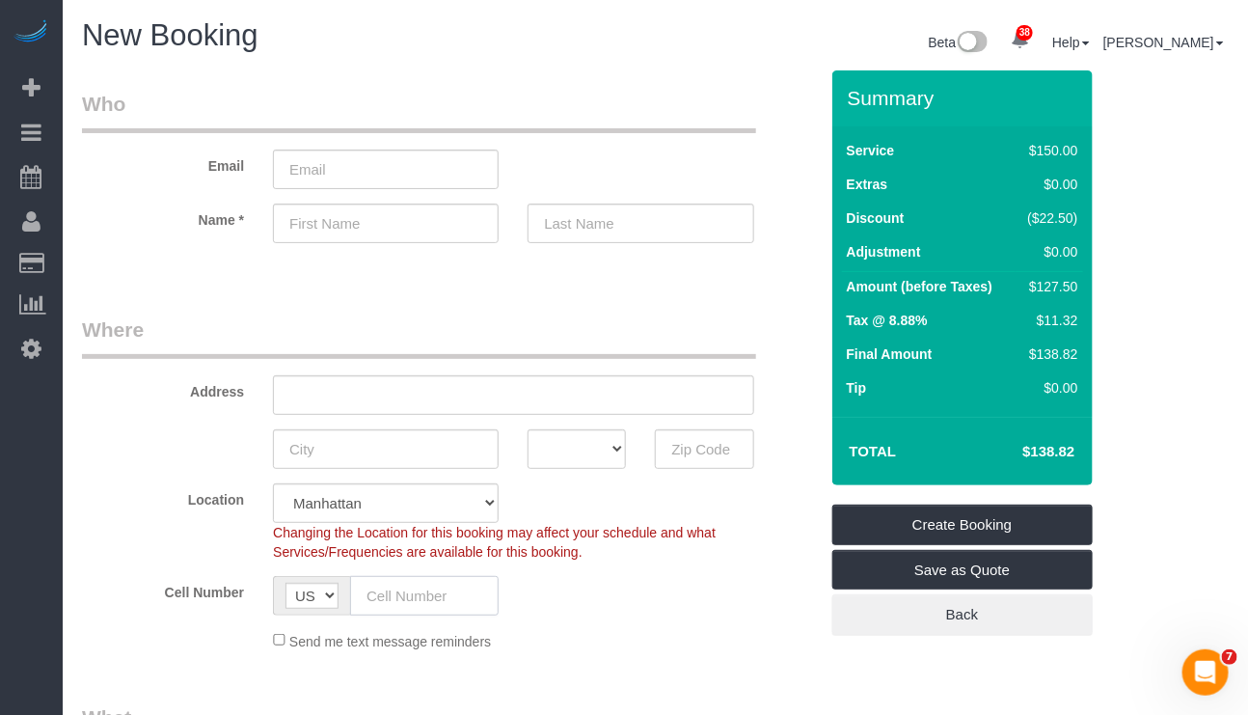
click at [395, 603] on input "text" at bounding box center [424, 596] width 149 height 40
paste input "(917) 576-1624"
type input "(917) 576-1624"
click at [345, 389] on input "text" at bounding box center [513, 395] width 480 height 40
paste input "553 w 30th st apt 18F"
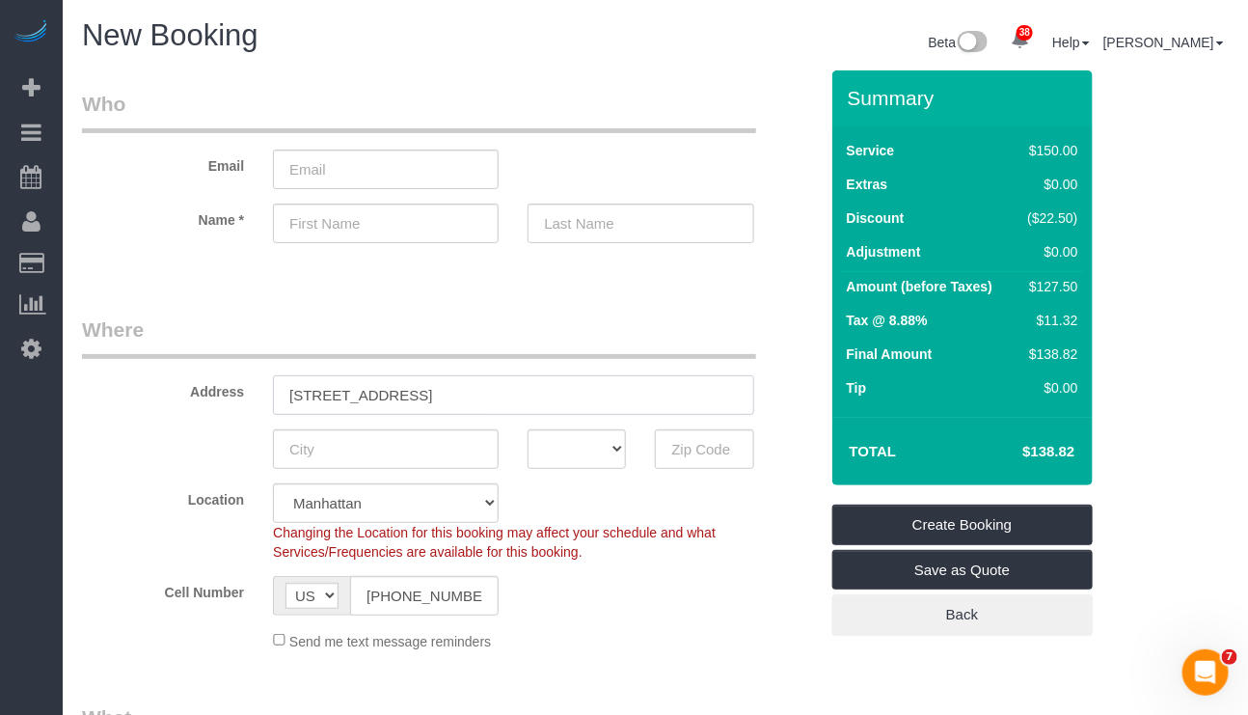
type input "553 w 30th st apt 18F"
click at [668, 642] on div "Send me text message reminders" at bounding box center [513, 640] width 509 height 21
click at [655, 628] on sui-booking-location "Location Manhattan Austin Boston Bronx Brooklyn Charlotte Denver New Jersey Por…" at bounding box center [450, 567] width 736 height 168
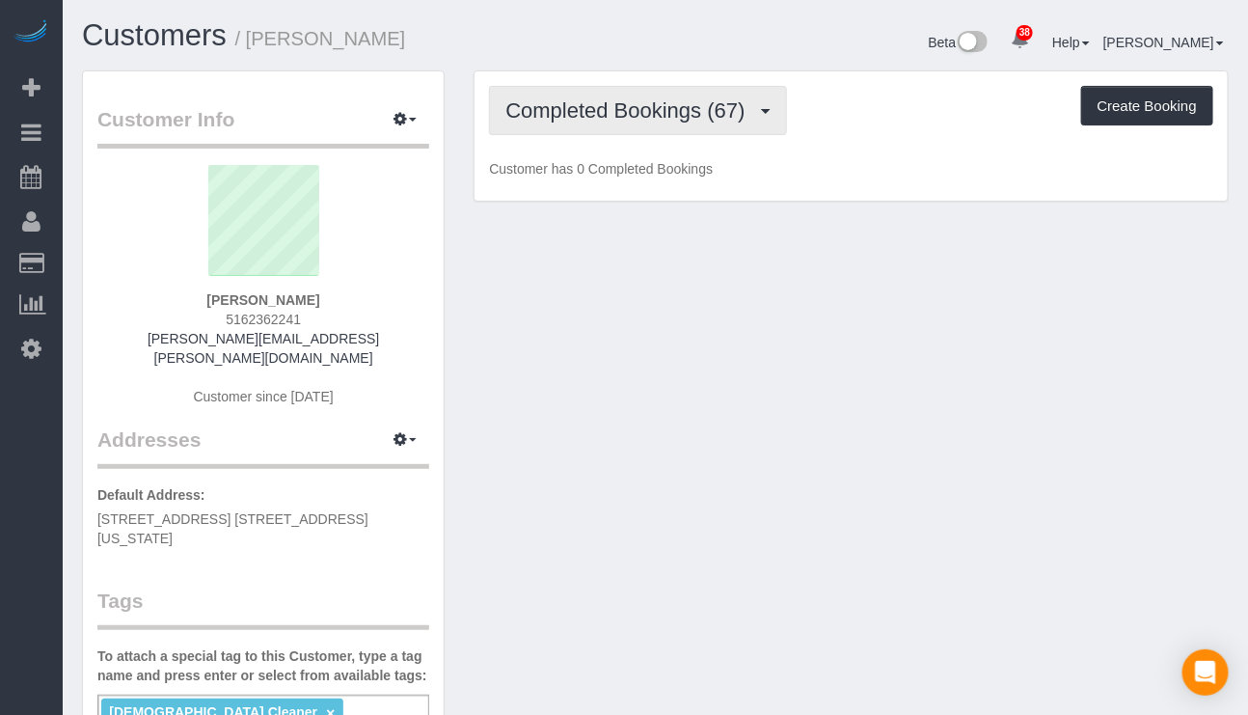
click at [695, 101] on span "Completed Bookings (67)" at bounding box center [629, 110] width 249 height 24
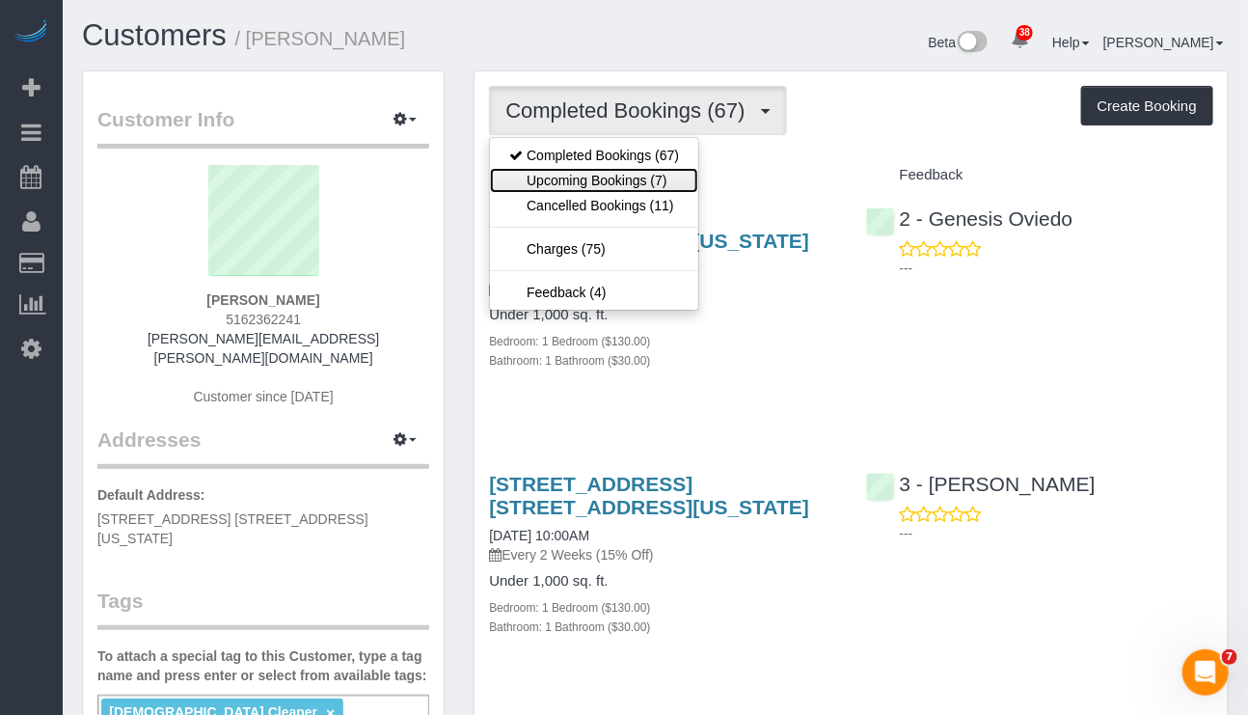
click at [651, 179] on link "Upcoming Bookings (7)" at bounding box center [594, 180] width 208 height 25
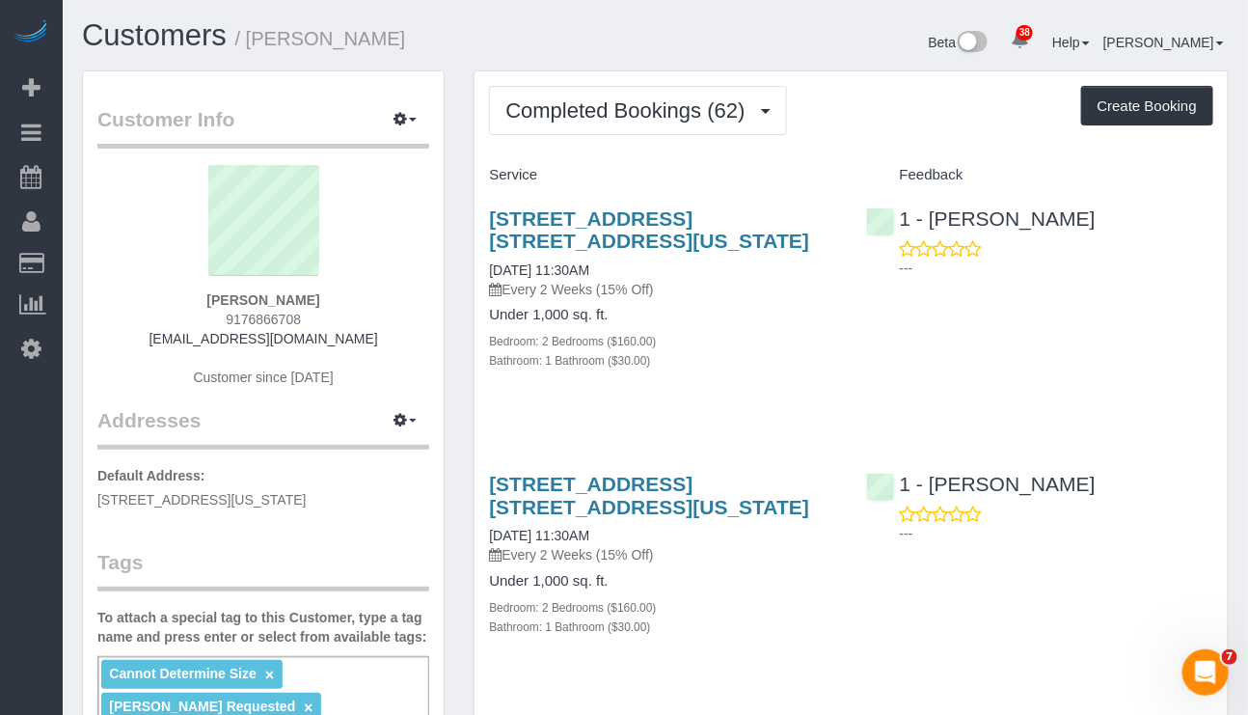
click at [406, 128] on button "button" at bounding box center [405, 120] width 48 height 30
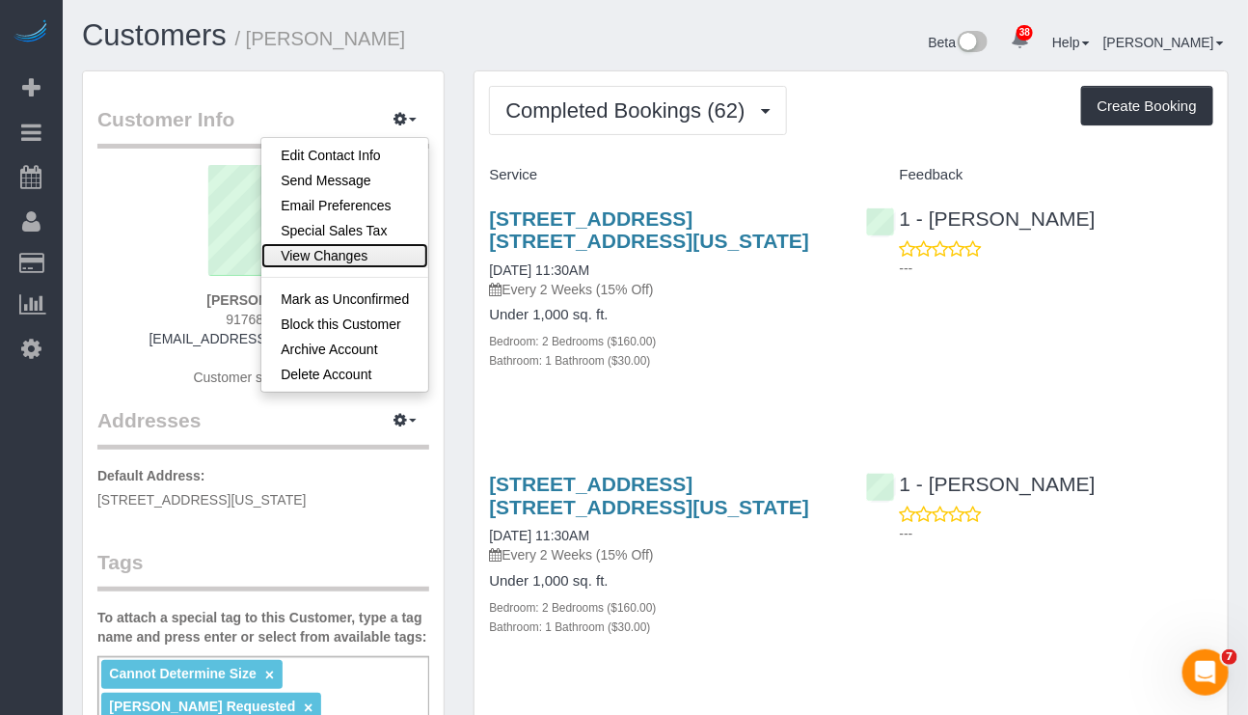
click at [342, 255] on link "View Changes" at bounding box center [344, 255] width 167 height 25
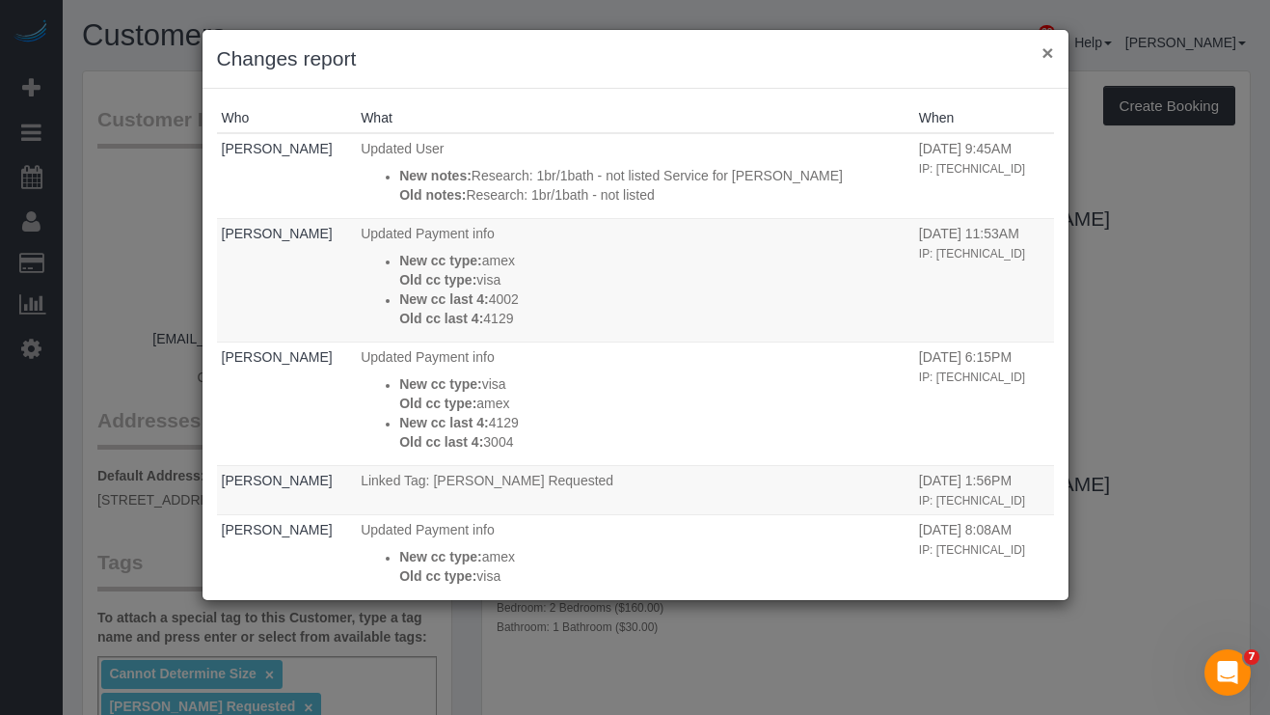
click at [1046, 52] on button "×" at bounding box center [1048, 52] width 12 height 20
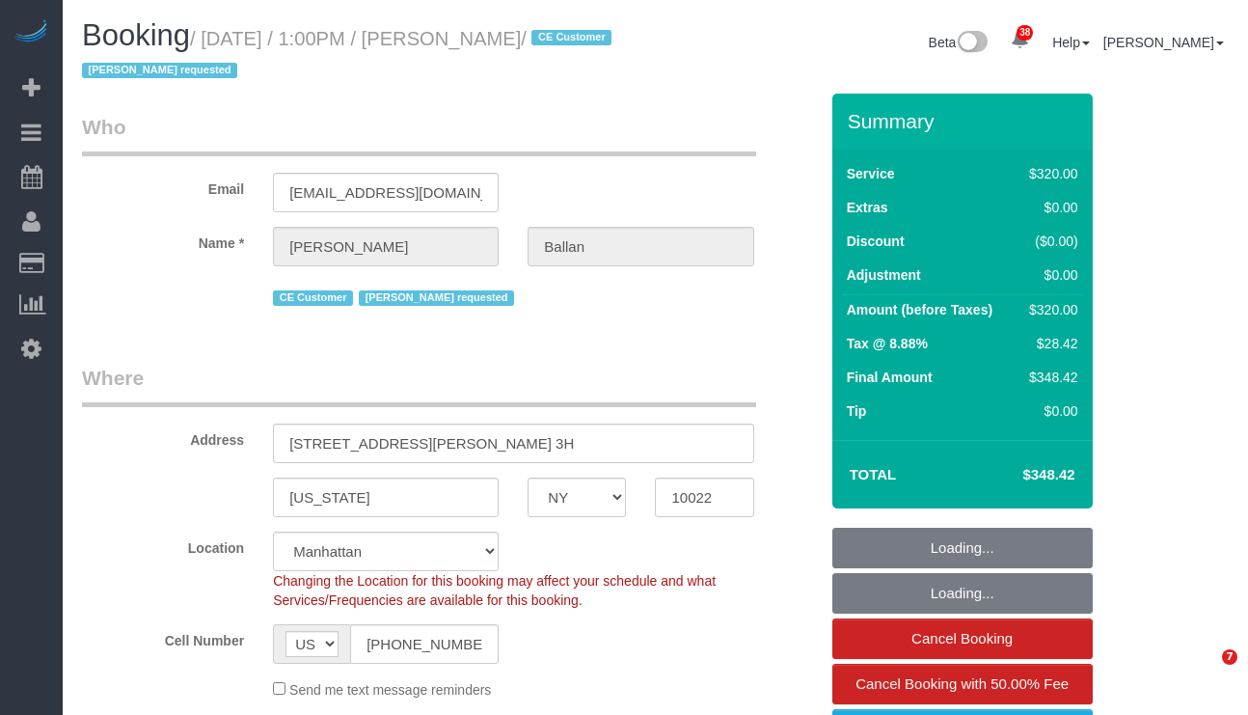
select select "NY"
select select "spot1"
select select "number:58"
select select "number:75"
select select "number:15"
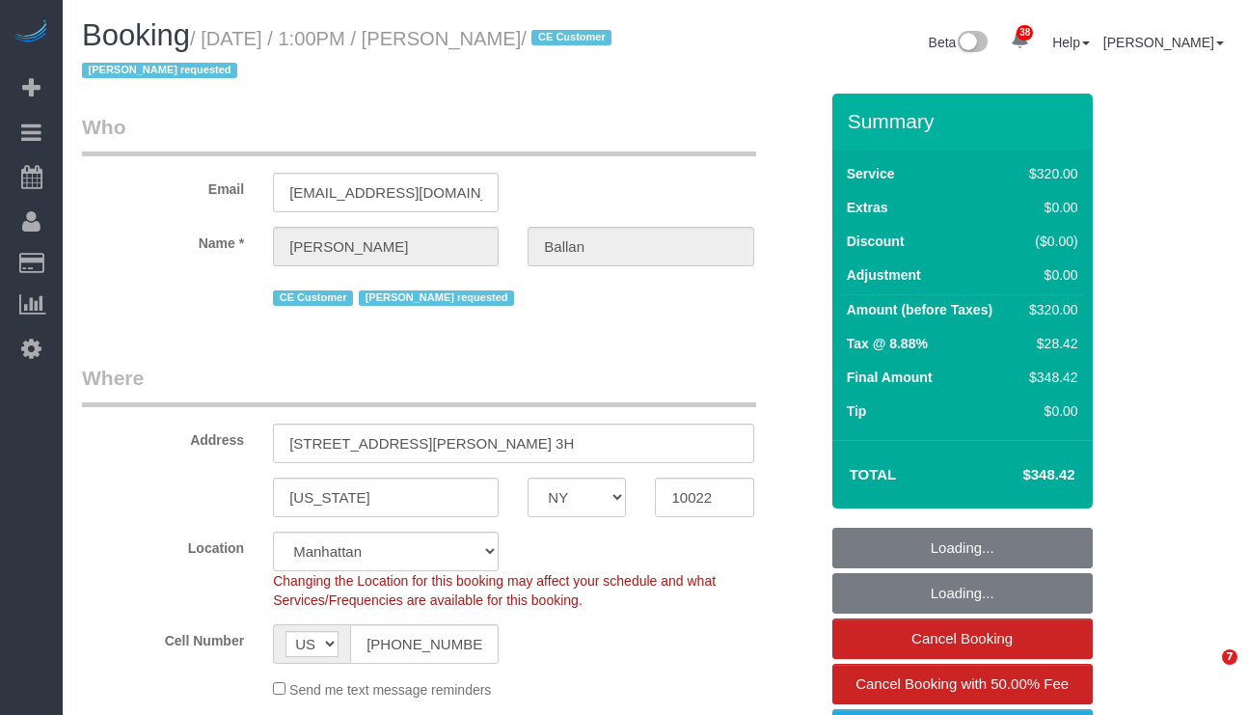
select select "number:5"
select select "object:1553"
select select "240"
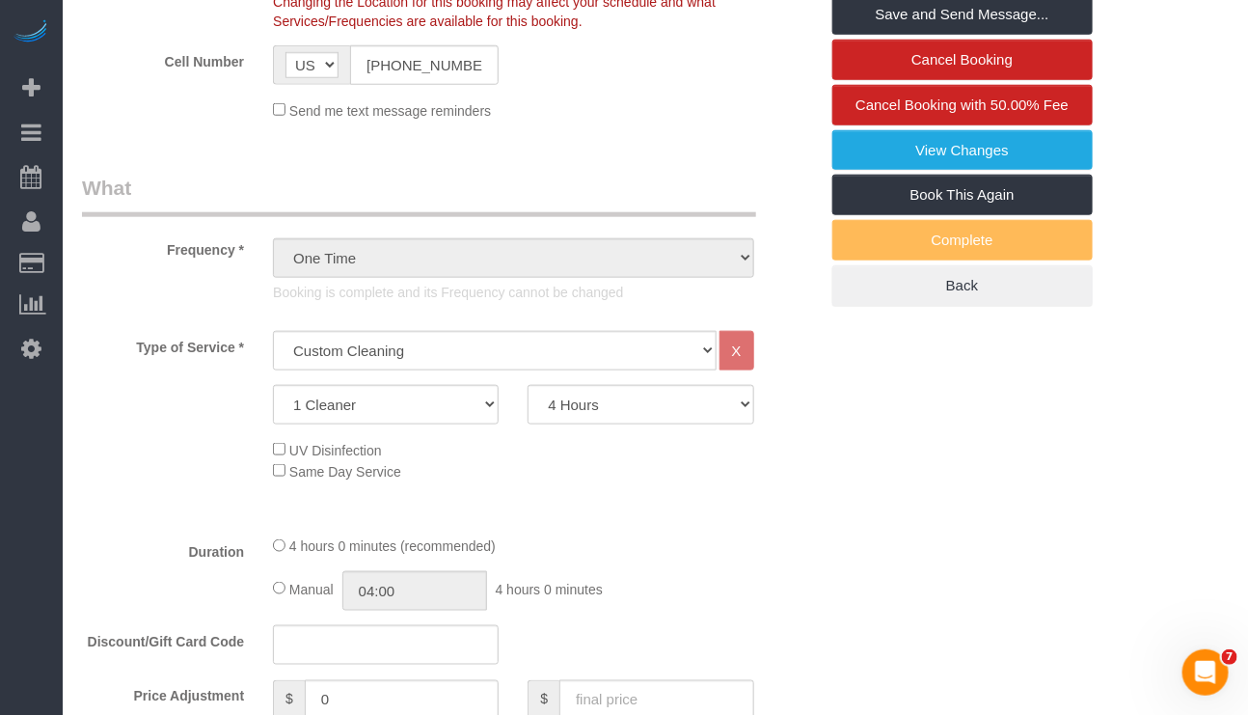
scroll to position [434, 0]
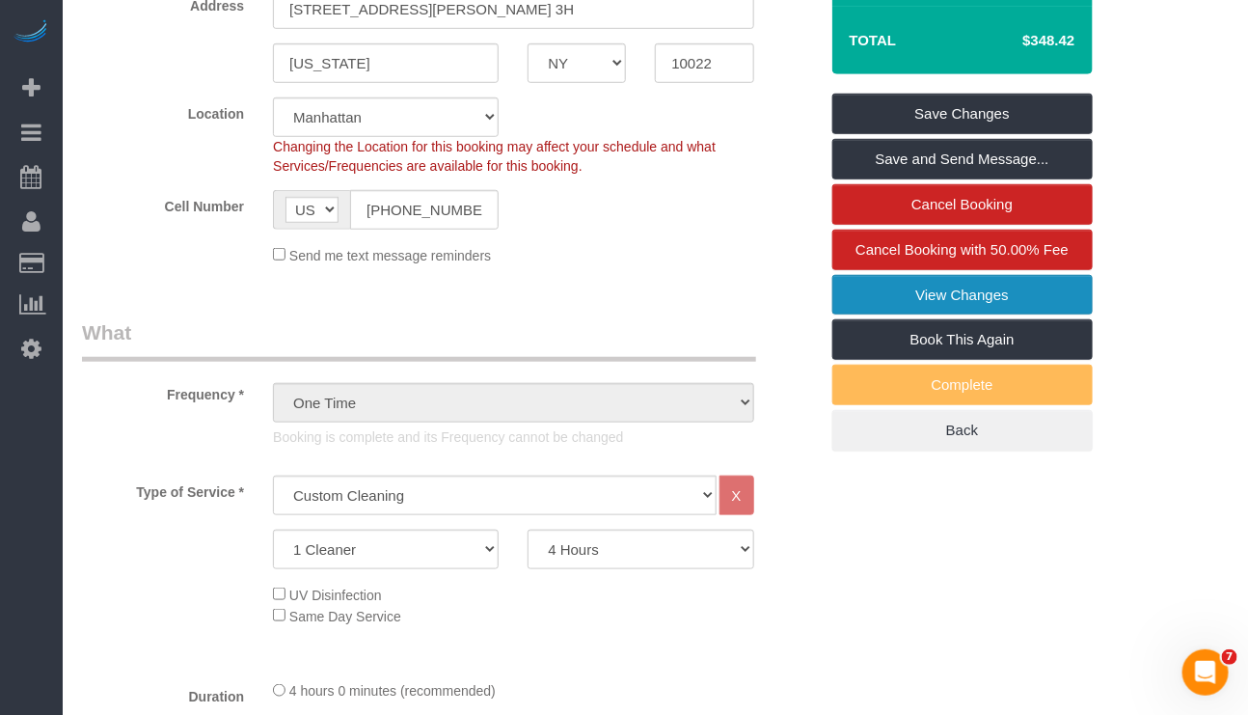
drag, startPoint x: 124, startPoint y: 313, endPoint x: 900, endPoint y: 304, distance: 775.6
click at [900, 304] on link "View Changes" at bounding box center [962, 295] width 260 height 41
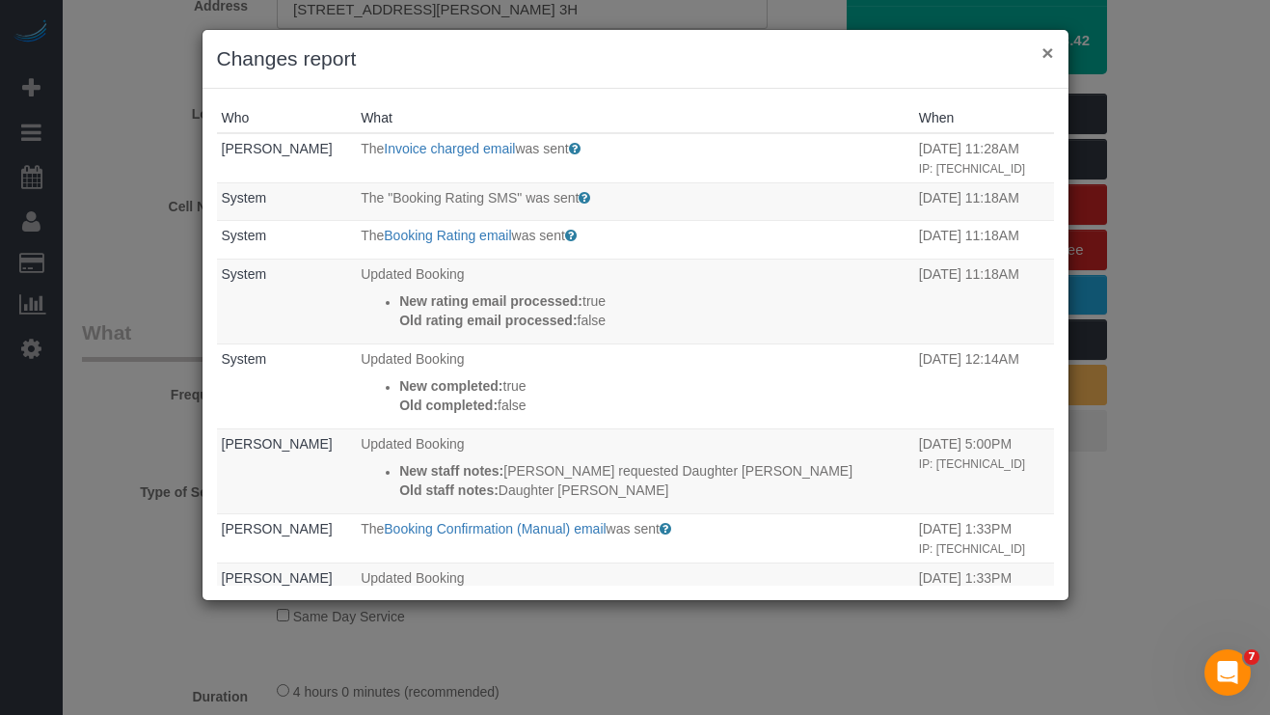
click at [1045, 59] on button "×" at bounding box center [1048, 52] width 12 height 20
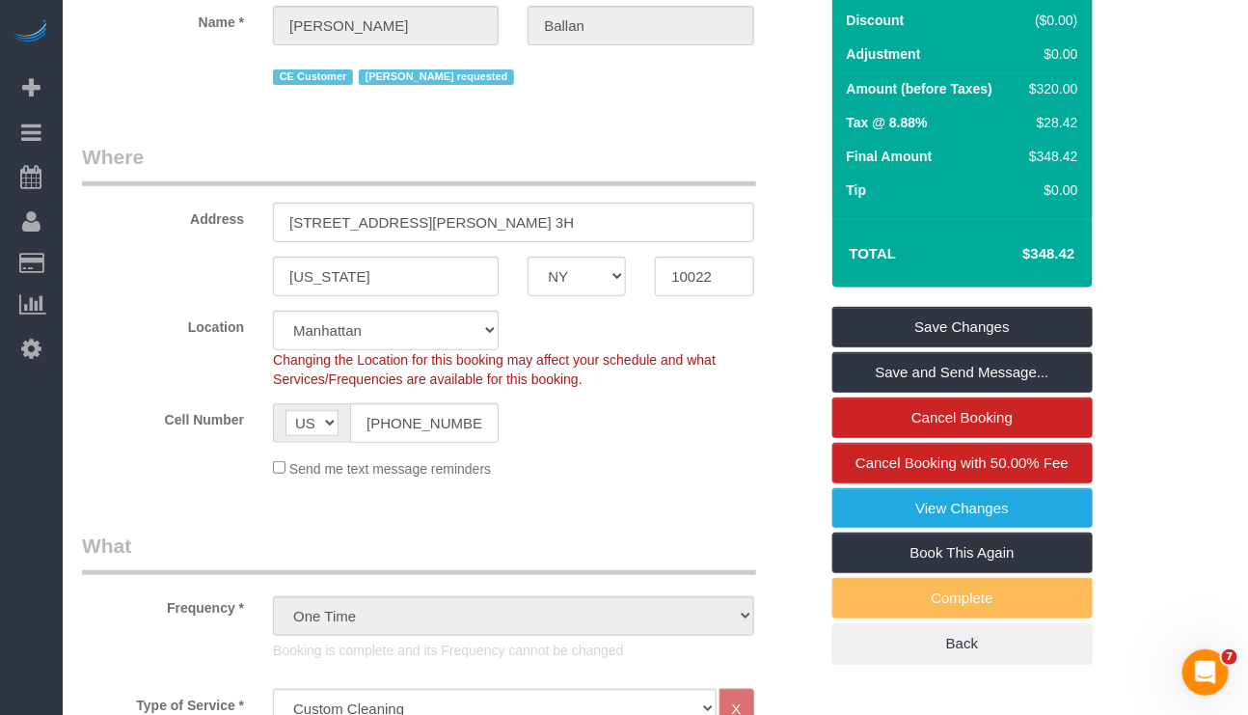
scroll to position [0, 0]
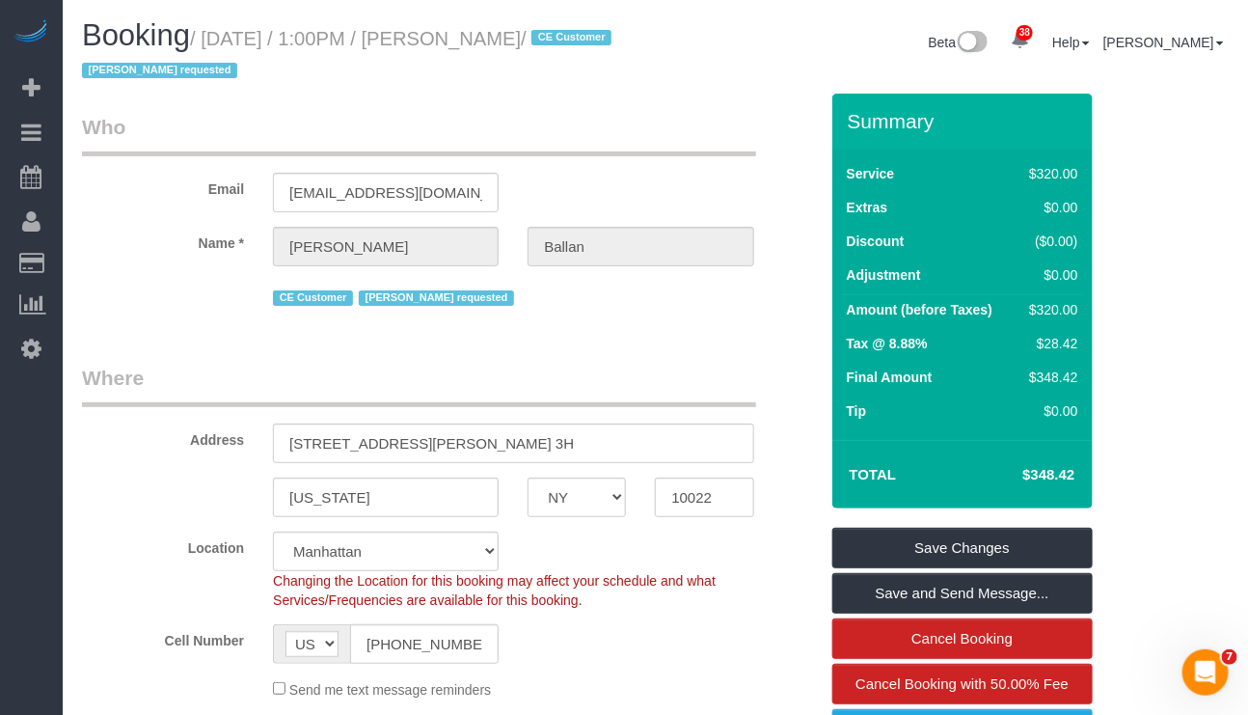
drag, startPoint x: 209, startPoint y: 29, endPoint x: 571, endPoint y: 35, distance: 361.8
click at [571, 35] on small "/ [DATE] / 1:00PM / [PERSON_NAME] / CE Customer [PERSON_NAME] requested" at bounding box center [349, 55] width 535 height 54
copy small "[DATE] / 1:00PM / [PERSON_NAME]"
